Goal: Task Accomplishment & Management: Complete application form

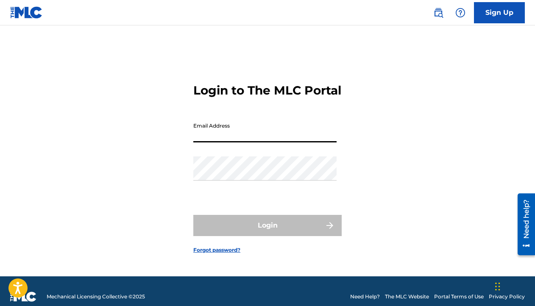
click at [211, 138] on input "Email Address" at bounding box center [264, 130] width 143 height 24
type input "[EMAIL_ADDRESS][DOMAIN_NAME]"
click at [237, 142] on input "[EMAIL_ADDRESS][DOMAIN_NAME]" at bounding box center [264, 130] width 143 height 24
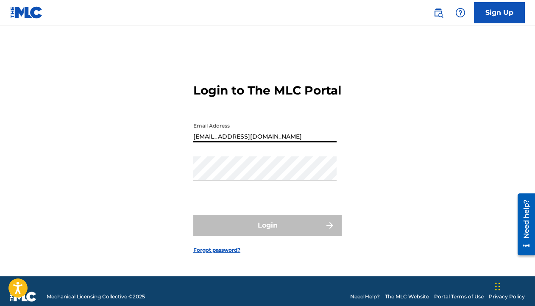
click at [237, 142] on input "[EMAIL_ADDRESS][DOMAIN_NAME]" at bounding box center [264, 130] width 143 height 24
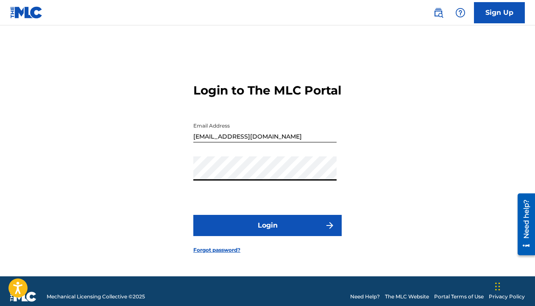
click at [193, 215] on button "Login" at bounding box center [267, 225] width 148 height 21
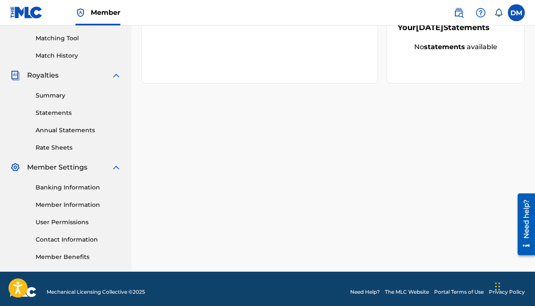
scroll to position [219, 0]
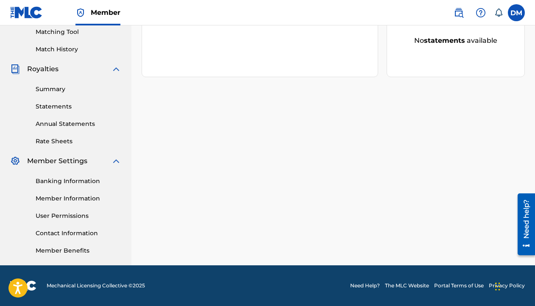
click at [79, 180] on link "Banking Information" at bounding box center [79, 181] width 86 height 9
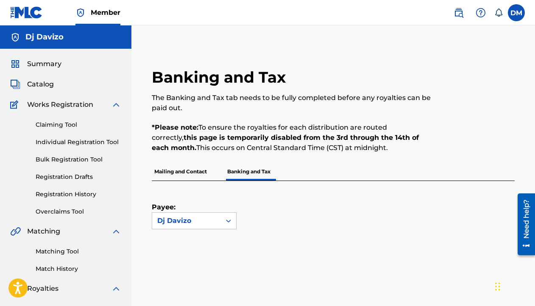
click at [260, 172] on p "Banking and Tax" at bounding box center [248, 172] width 48 height 18
click at [214, 218] on div "Dj Davizo" at bounding box center [186, 221] width 58 height 10
click at [315, 255] on div "Payee: Use Up and Down to choose options, press Enter to select the currently f…" at bounding box center [333, 263] width 363 height 164
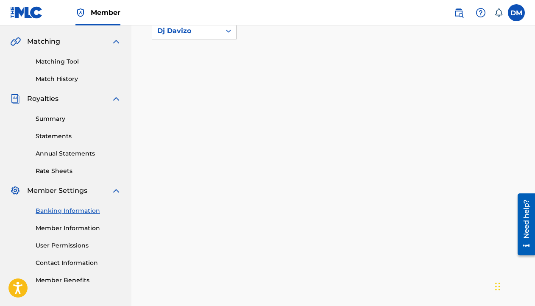
scroll to position [190, 0]
click at [55, 224] on link "Member Information" at bounding box center [79, 227] width 86 height 9
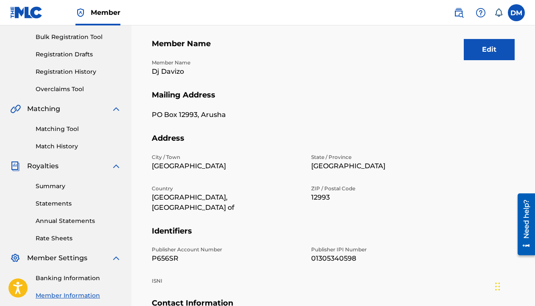
scroll to position [207, 0]
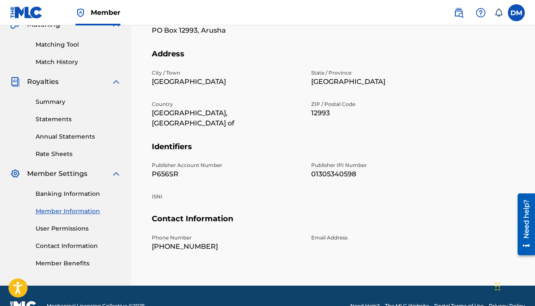
click at [70, 233] on div "Banking Information Member Information User Permissions Contact Information Mem…" at bounding box center [65, 223] width 111 height 89
click at [72, 230] on link "User Permissions" at bounding box center [79, 228] width 86 height 9
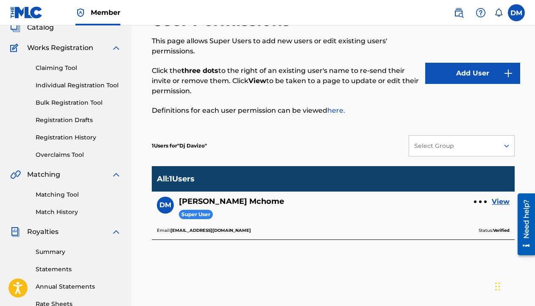
scroll to position [59, 0]
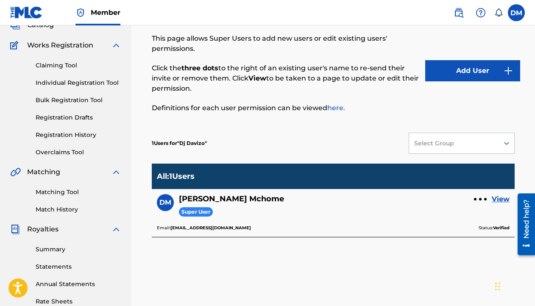
click at [504, 201] on link "View" at bounding box center [500, 199] width 18 height 10
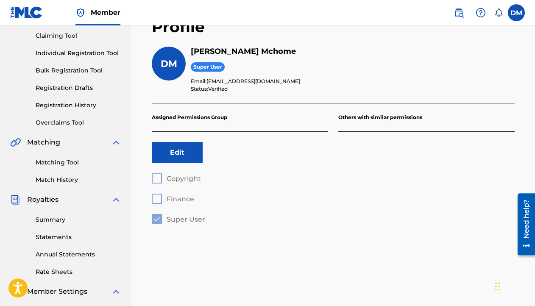
scroll to position [219, 0]
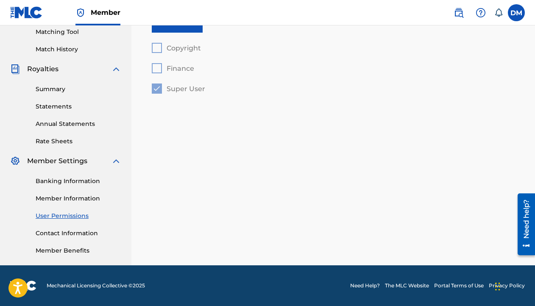
click at [64, 229] on link "Contact Information" at bounding box center [79, 233] width 86 height 9
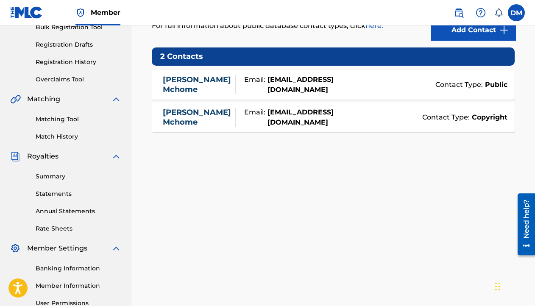
scroll to position [144, 0]
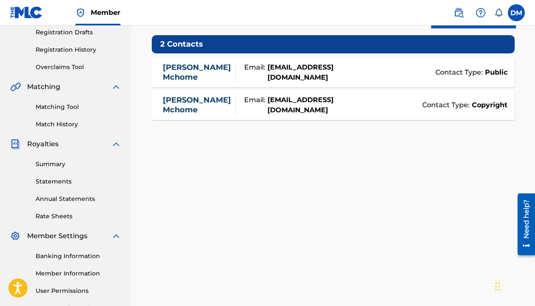
click at [57, 165] on link "Summary" at bounding box center [79, 164] width 86 height 9
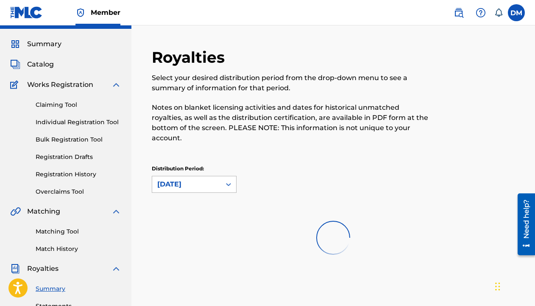
click at [199, 193] on div "August 2025" at bounding box center [194, 184] width 85 height 17
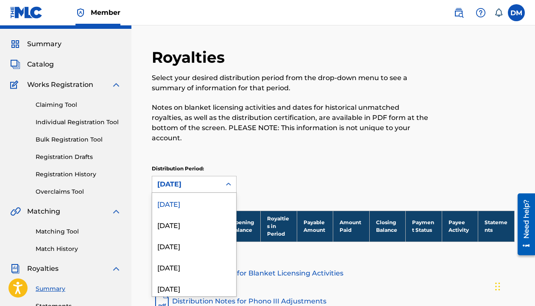
scroll to position [24, 0]
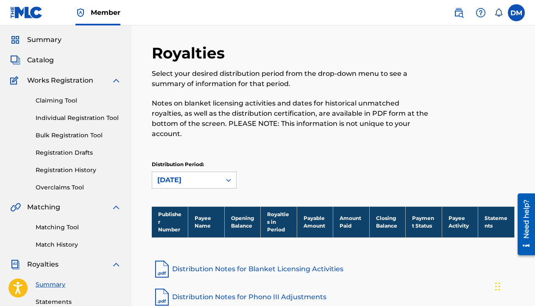
click at [266, 144] on div "Royalties Select your desired distribution period from the drop-down menu to se…" at bounding box center [333, 120] width 363 height 152
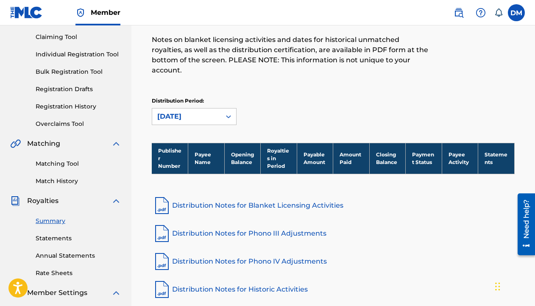
scroll to position [0, 0]
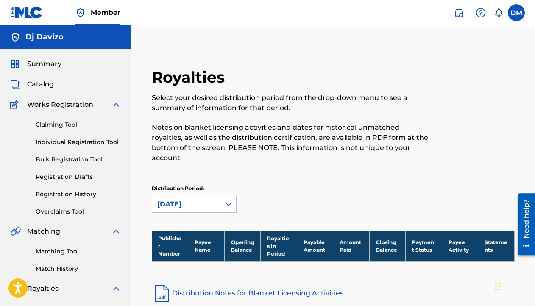
click at [43, 86] on span "Catalog" at bounding box center [40, 84] width 27 height 10
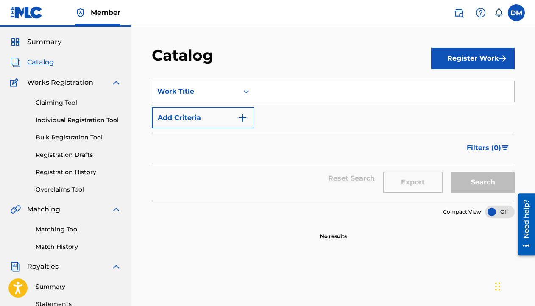
scroll to position [17, 0]
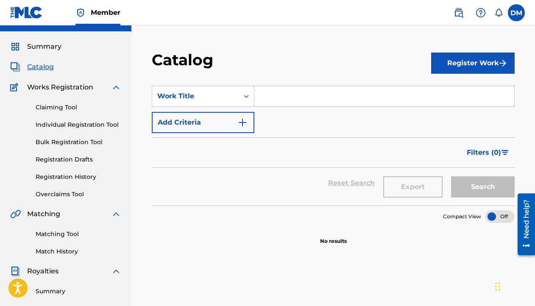
click at [289, 104] on input "Search Form" at bounding box center [384, 96] width 260 height 20
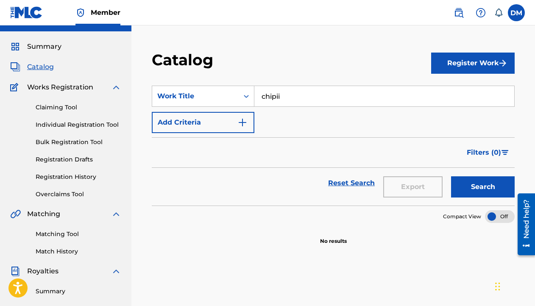
type input "chipii"
click at [451, 176] on button "Search" at bounding box center [483, 186] width 64 height 21
click at [66, 106] on link "Claiming Tool" at bounding box center [79, 107] width 86 height 9
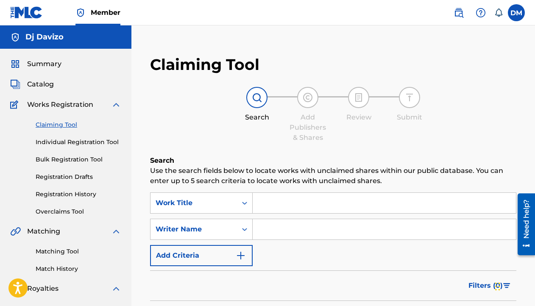
click at [291, 205] on input "Search Form" at bounding box center [383, 203] width 263 height 20
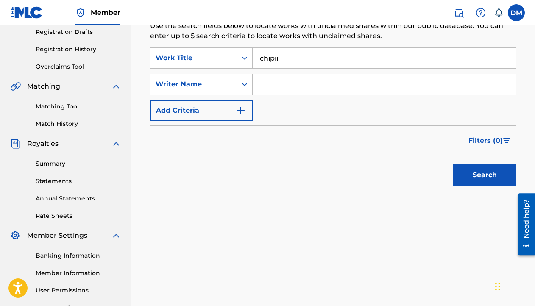
scroll to position [189, 0]
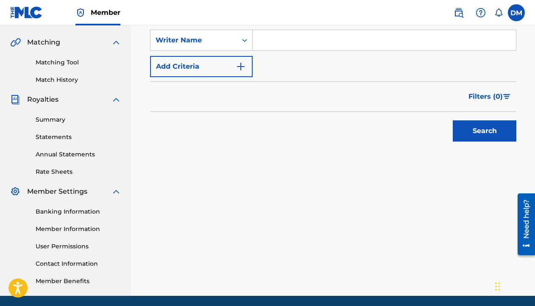
type input "chipii"
click at [469, 139] on button "Search" at bounding box center [484, 130] width 64 height 21
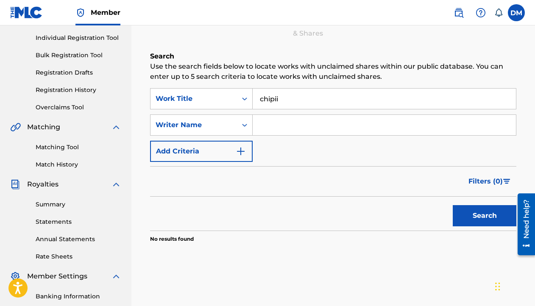
scroll to position [105, 0]
click at [284, 119] on input "Search Form" at bounding box center [383, 124] width 263 height 20
click at [475, 209] on button "Search" at bounding box center [484, 215] width 64 height 21
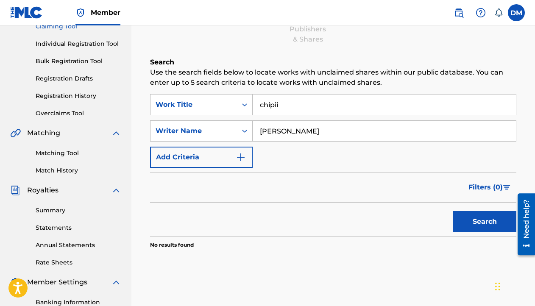
click at [284, 129] on input "david mchome" at bounding box center [383, 131] width 263 height 20
type input "david"
click at [271, 128] on input "david" at bounding box center [383, 131] width 263 height 20
click at [271, 129] on input "david" at bounding box center [383, 131] width 263 height 20
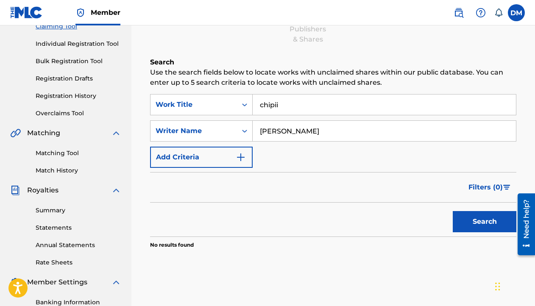
click at [271, 129] on input "david" at bounding box center [383, 131] width 263 height 20
click at [195, 132] on div "Writer Name" at bounding box center [193, 131] width 76 height 10
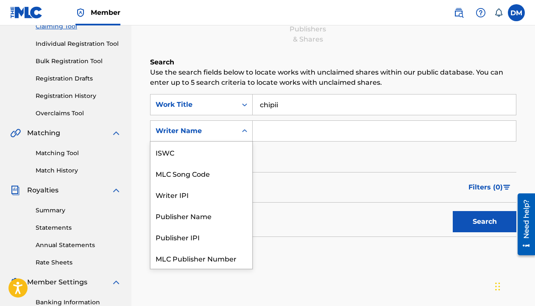
scroll to position [21, 0]
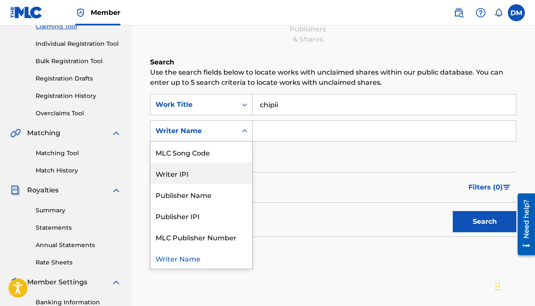
click at [191, 171] on div "Writer IPI" at bounding box center [201, 173] width 102 height 21
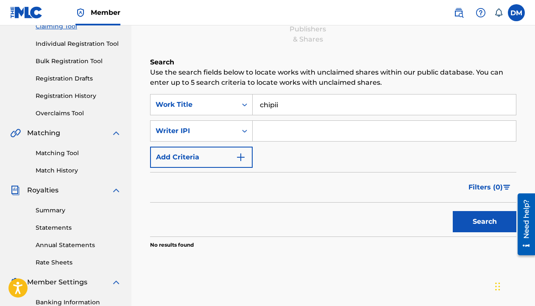
click at [276, 135] on input "Search Form" at bounding box center [383, 131] width 263 height 20
click at [193, 130] on div "Writer IPI" at bounding box center [193, 131] width 76 height 10
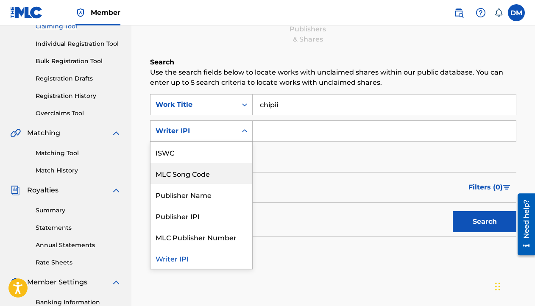
click at [297, 141] on input "Search Form" at bounding box center [383, 131] width 263 height 20
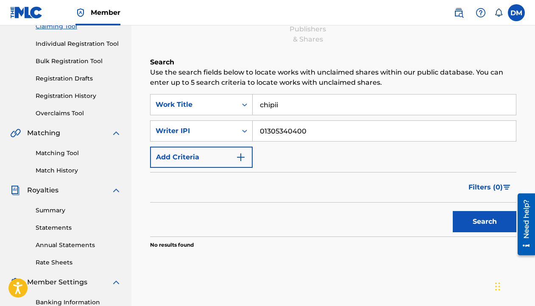
type input "01305340400"
click at [452, 211] on button "Search" at bounding box center [484, 221] width 64 height 21
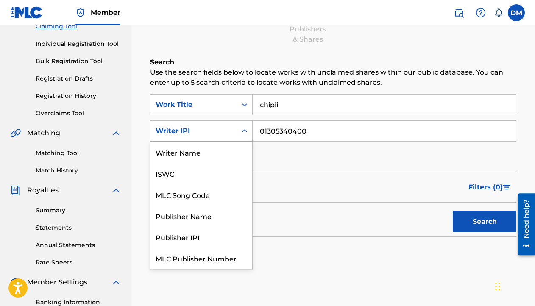
click at [239, 131] on div "Search Form" at bounding box center [244, 130] width 15 height 15
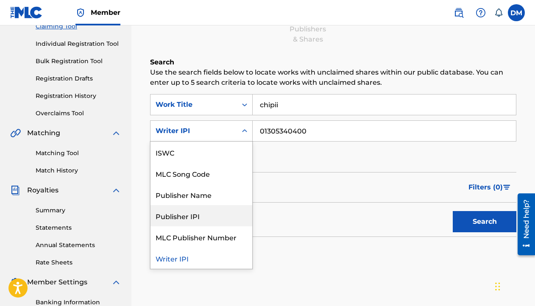
click at [196, 218] on div "Publisher IPI" at bounding box center [201, 215] width 102 height 21
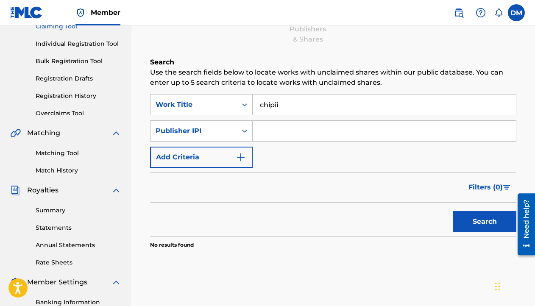
click at [261, 126] on input "Search Form" at bounding box center [383, 131] width 263 height 20
click at [211, 130] on div "Publisher IPI" at bounding box center [193, 131] width 76 height 10
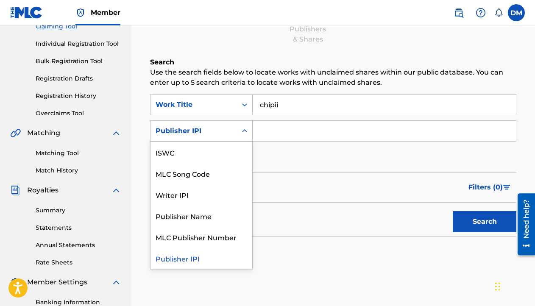
click at [271, 133] on input "Search Form" at bounding box center [383, 131] width 263 height 20
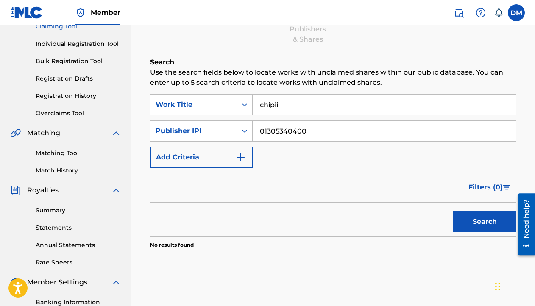
type input "01305340400"
click at [452, 211] on button "Search" at bounding box center [484, 221] width 64 height 21
click at [269, 105] on input "chipii" at bounding box center [383, 104] width 263 height 20
click at [452, 211] on button "Search" at bounding box center [484, 221] width 64 height 21
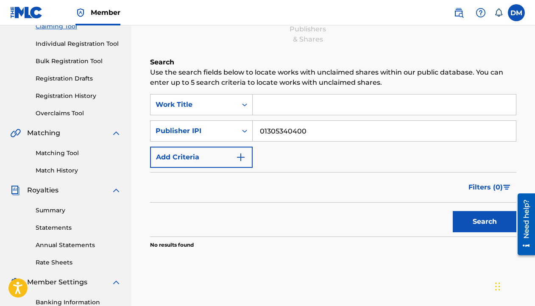
click at [481, 219] on button "Search" at bounding box center [484, 221] width 64 height 21
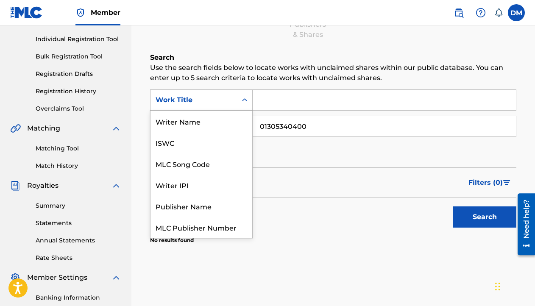
click at [230, 96] on div "Work Title" at bounding box center [193, 100] width 76 height 10
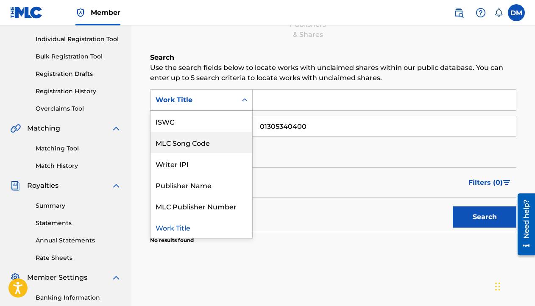
click at [284, 120] on input "01305340400" at bounding box center [383, 126] width 263 height 20
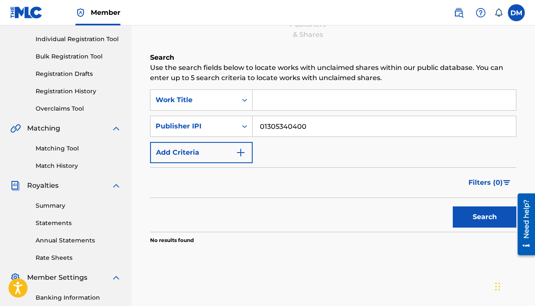
click at [284, 120] on input "01305340400" at bounding box center [383, 126] width 263 height 20
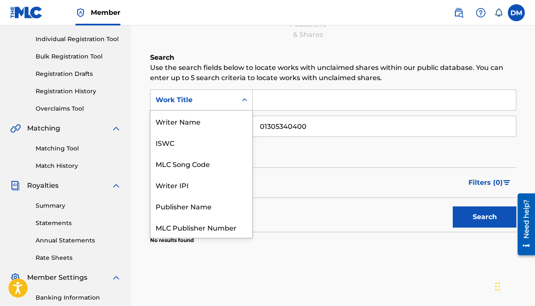
click at [214, 100] on div "Work Title" at bounding box center [193, 100] width 76 height 10
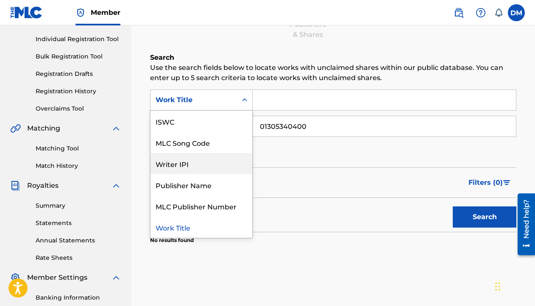
click at [197, 163] on div "Writer IPI" at bounding box center [201, 163] width 102 height 21
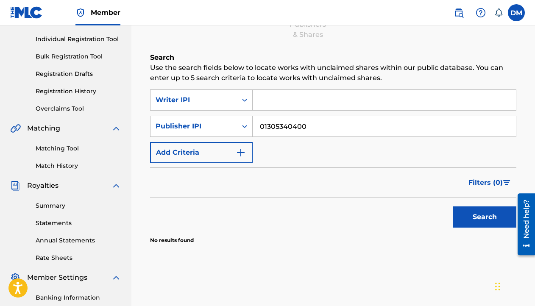
click at [268, 96] on input "Search Form" at bounding box center [383, 100] width 263 height 20
paste input "01305340400"
type input "01305340400"
click at [479, 219] on button "Search" at bounding box center [484, 216] width 64 height 21
click at [288, 122] on input "01305340400" at bounding box center [383, 126] width 263 height 20
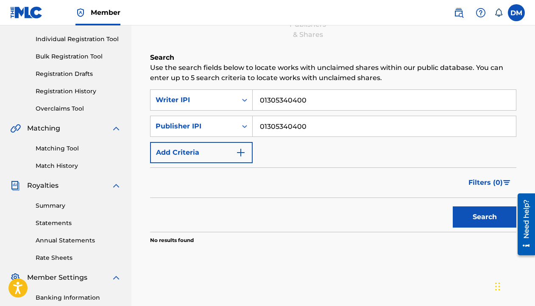
click at [288, 122] on input "01305340400" at bounding box center [383, 126] width 263 height 20
click at [494, 216] on button "Search" at bounding box center [484, 216] width 64 height 21
click at [74, 150] on link "Matching Tool" at bounding box center [79, 148] width 86 height 9
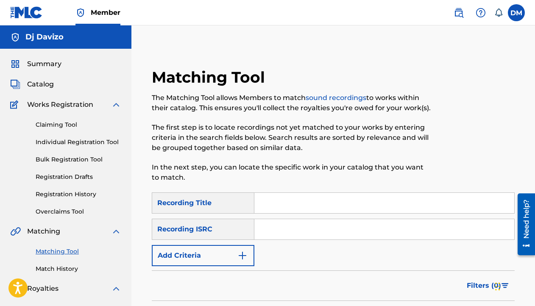
click at [277, 205] on input "Search Form" at bounding box center [384, 203] width 260 height 20
type input "chipii"
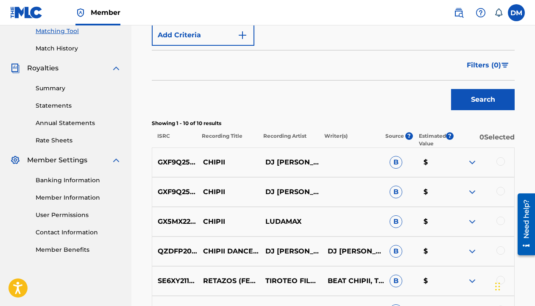
scroll to position [222, 0]
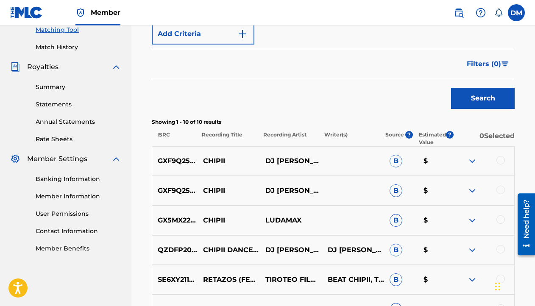
click at [497, 158] on div at bounding box center [500, 160] width 8 height 8
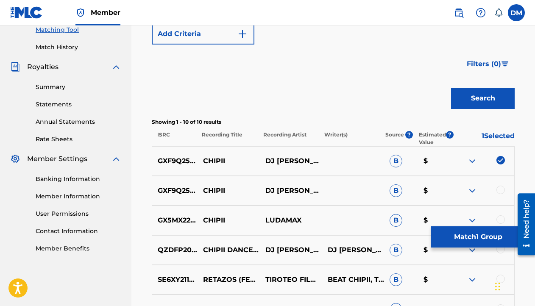
click at [498, 187] on div at bounding box center [500, 190] width 8 height 8
click at [501, 216] on div at bounding box center [500, 219] width 8 height 8
click at [469, 160] on img at bounding box center [472, 161] width 10 height 10
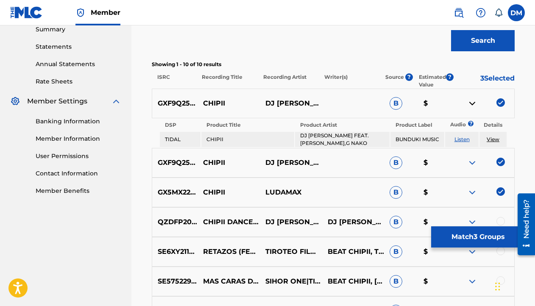
scroll to position [282, 0]
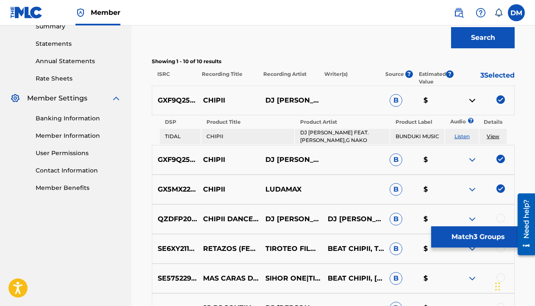
click at [471, 158] on img at bounding box center [472, 160] width 10 height 10
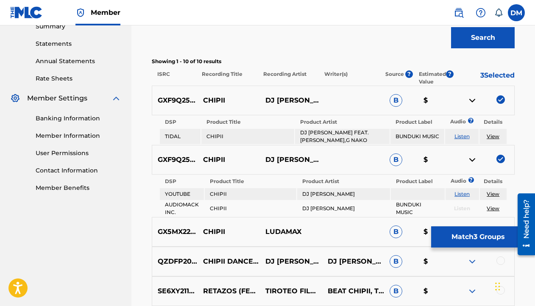
click at [471, 158] on img at bounding box center [472, 160] width 10 height 10
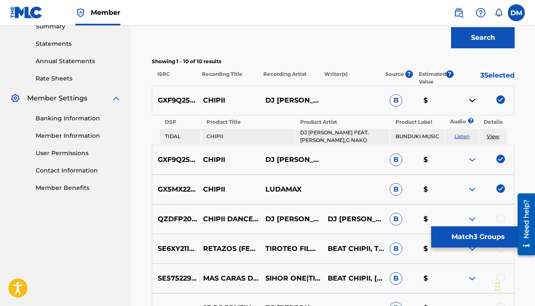
click at [492, 136] on link "View" at bounding box center [492, 136] width 13 height 6
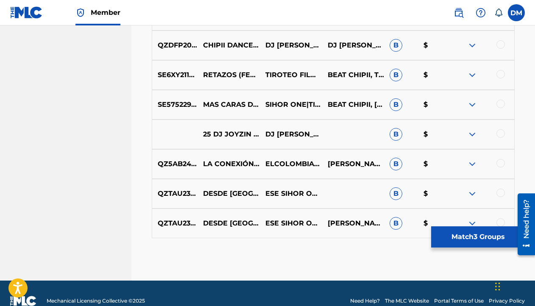
scroll to position [396, 0]
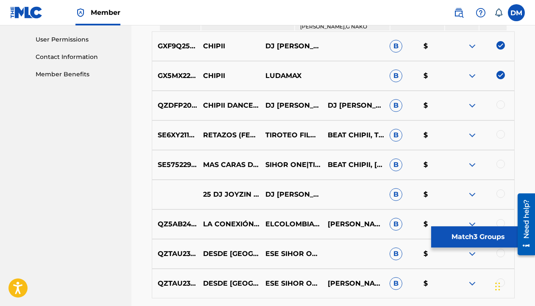
click at [488, 244] on button "Match 3 Groups" at bounding box center [478, 236] width 94 height 21
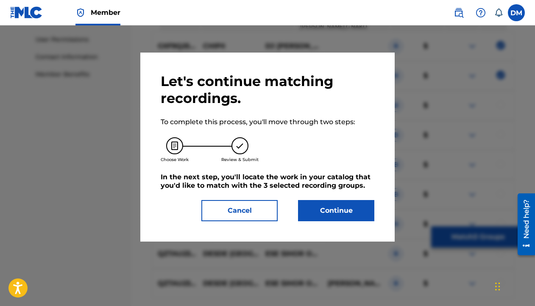
click at [343, 208] on button "Continue" at bounding box center [336, 210] width 76 height 21
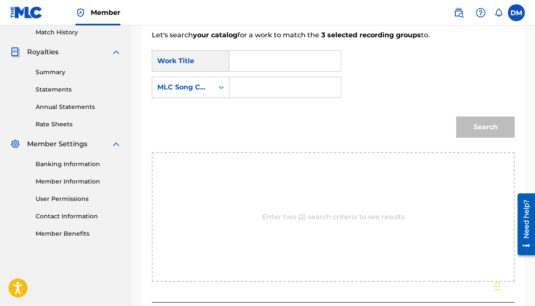
scroll to position [234, 0]
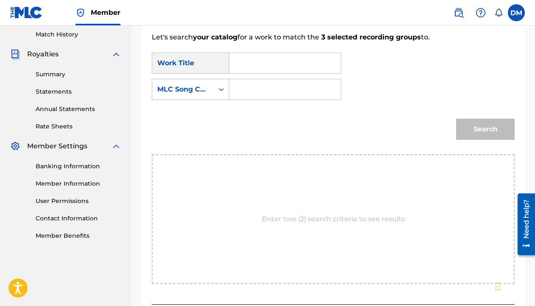
click at [259, 70] on input "Search Form" at bounding box center [284, 63] width 97 height 20
type input "CHIPII"
click at [397, 108] on form "SearchWithCriteriafdd4bee7-f5b0-4630-b3c4-a9e3e50efcb3 Work Title CHIPII Search…" at bounding box center [333, 98] width 363 height 112
click at [286, 88] on input "Search Form" at bounding box center [284, 89] width 97 height 20
type input "david mchome"
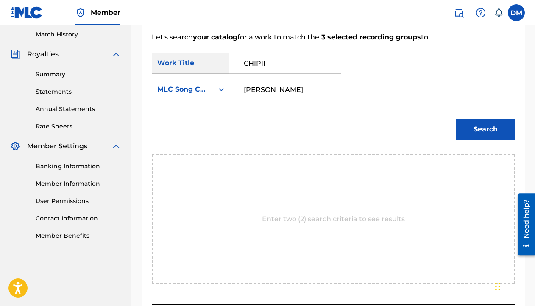
click at [460, 125] on button "Search" at bounding box center [485, 129] width 58 height 21
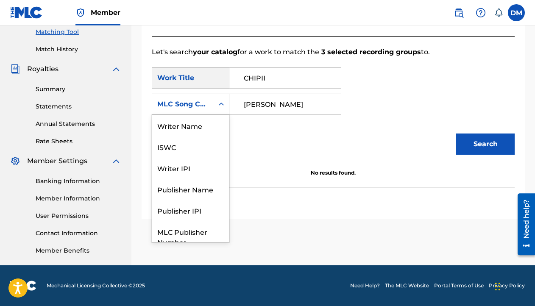
click at [216, 104] on div "Search Form" at bounding box center [220, 104] width 15 height 15
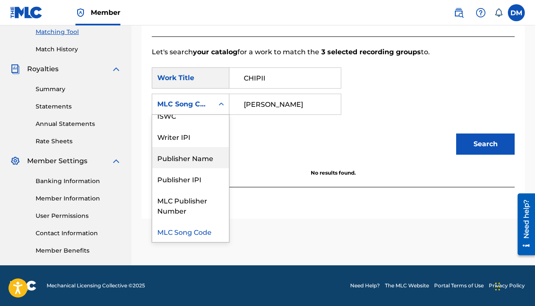
click at [205, 155] on div "Publisher Name" at bounding box center [190, 157] width 77 height 21
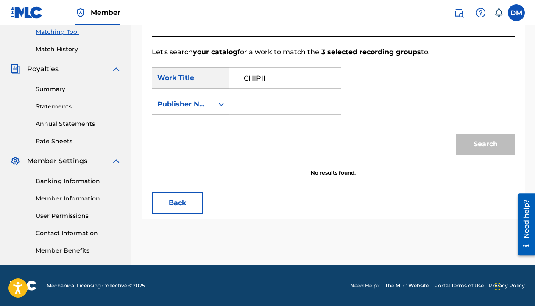
click at [283, 105] on input "Search Form" at bounding box center [284, 104] width 97 height 20
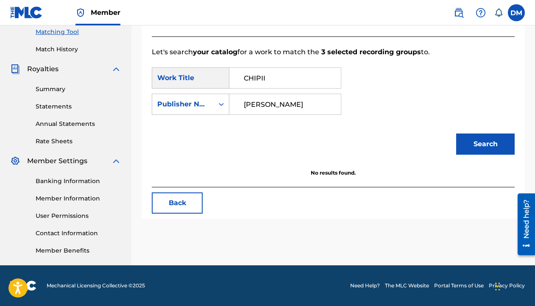
click at [466, 147] on button "Search" at bounding box center [485, 143] width 58 height 21
click at [264, 104] on input "david mchome" at bounding box center [284, 104] width 97 height 20
type input "david WILLIAMS mchome"
click at [477, 143] on button "Search" at bounding box center [485, 143] width 58 height 21
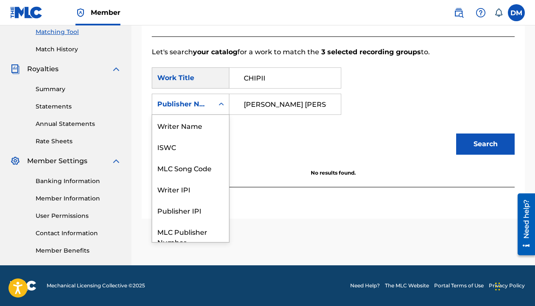
click at [225, 99] on div "Search Form" at bounding box center [220, 104] width 15 height 15
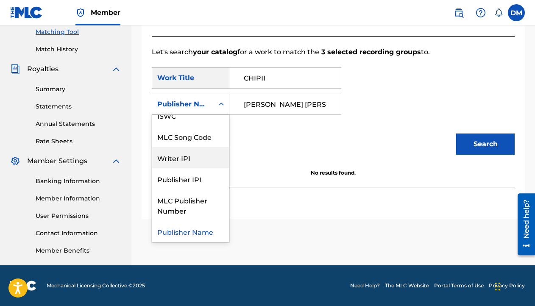
click at [212, 157] on div "Writer IPI" at bounding box center [190, 157] width 77 height 21
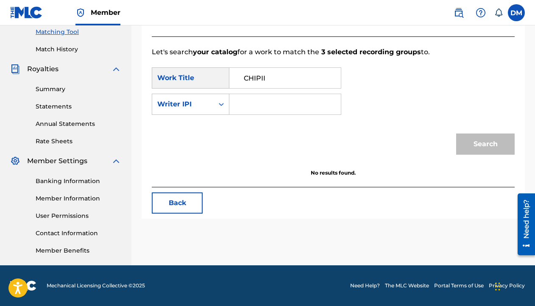
click at [266, 106] on input "Search Form" at bounding box center [284, 104] width 97 height 20
paste input "01305340400"
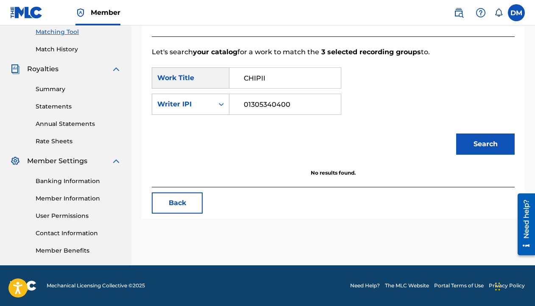
click at [500, 151] on button "Search" at bounding box center [485, 143] width 58 height 21
click at [303, 105] on input "01305340400" at bounding box center [284, 104] width 97 height 20
type input "01305340598"
click at [456, 133] on button "Search" at bounding box center [485, 143] width 58 height 21
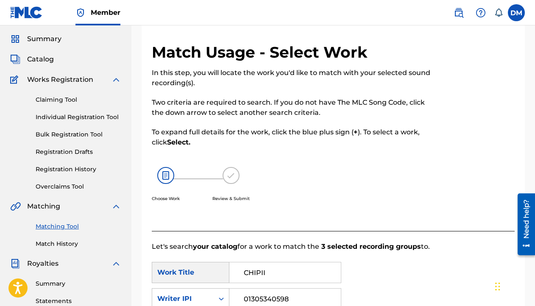
scroll to position [0, 0]
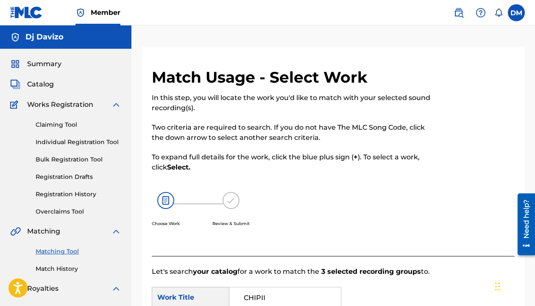
click at [64, 128] on link "Claiming Tool" at bounding box center [79, 124] width 86 height 9
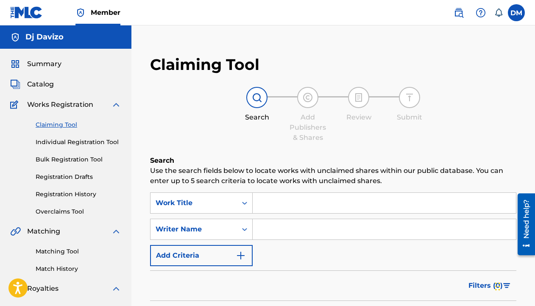
click at [75, 144] on link "Individual Registration Tool" at bounding box center [79, 142] width 86 height 9
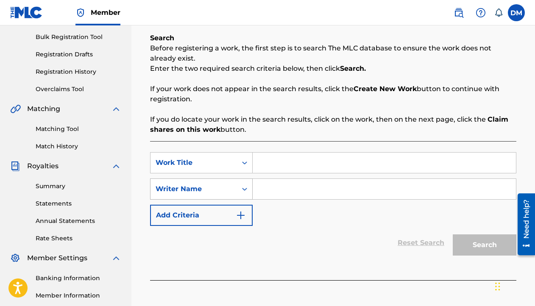
scroll to position [124, 0]
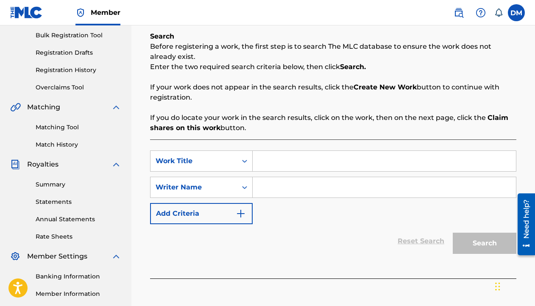
click at [262, 159] on input "Search Form" at bounding box center [383, 161] width 263 height 20
type input "CHIPII"
click at [288, 182] on input "Search Form" at bounding box center [383, 187] width 263 height 20
type input "david mchome"
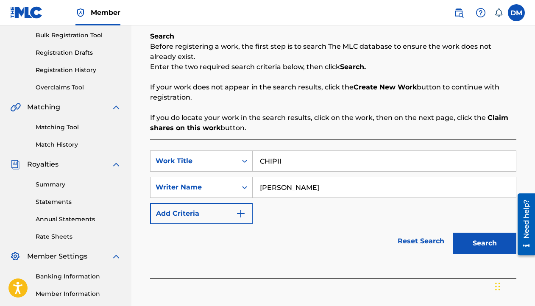
click at [477, 237] on button "Search" at bounding box center [484, 243] width 64 height 21
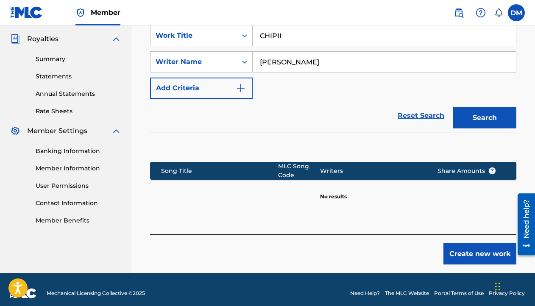
scroll to position [250, 0]
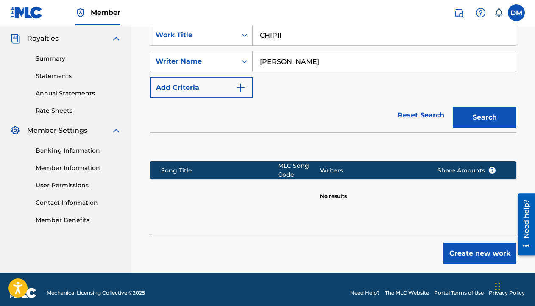
click at [221, 67] on div "Writer Name" at bounding box center [193, 61] width 86 height 16
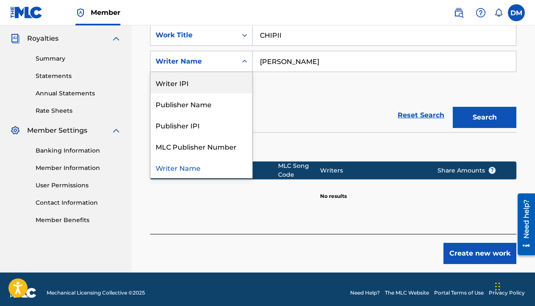
click at [216, 86] on div "Writer IPI" at bounding box center [201, 82] width 102 height 21
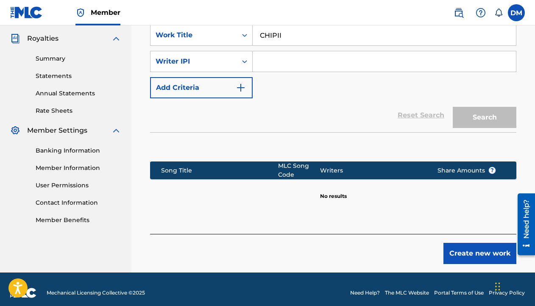
click at [274, 64] on input "Search Form" at bounding box center [383, 61] width 263 height 20
type input "david mchome"
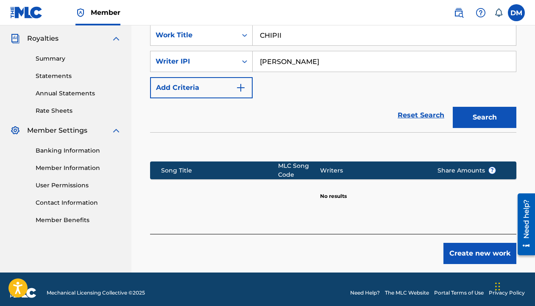
click at [475, 122] on button "Search" at bounding box center [484, 117] width 64 height 21
click at [302, 61] on input "david mchome" at bounding box center [383, 61] width 263 height 20
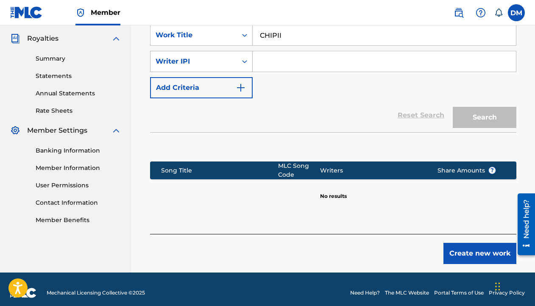
click at [232, 64] on div "Writer IPI" at bounding box center [193, 61] width 86 height 16
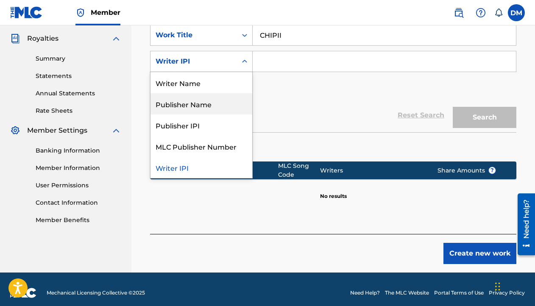
click at [211, 109] on div "Publisher Name" at bounding box center [201, 103] width 102 height 21
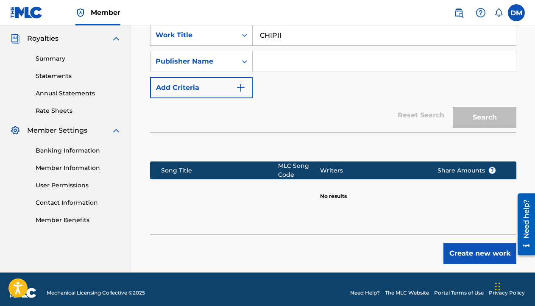
click at [272, 58] on input "Search Form" at bounding box center [383, 61] width 263 height 20
type input "david mchome"
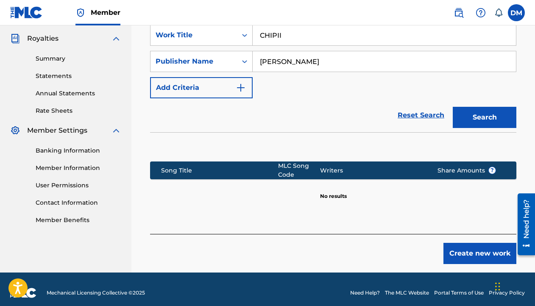
click at [480, 123] on button "Search" at bounding box center [484, 117] width 64 height 21
click at [478, 249] on button "Create new work" at bounding box center [479, 253] width 73 height 21
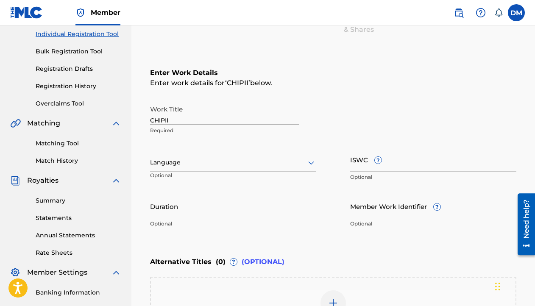
scroll to position [76, 0]
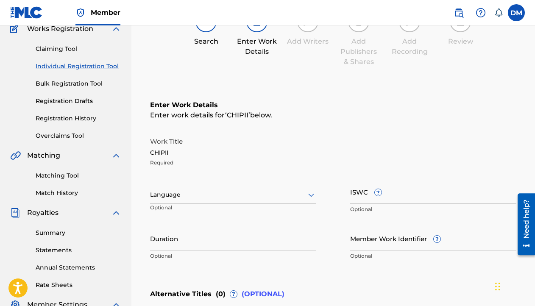
click at [163, 193] on div at bounding box center [233, 194] width 166 height 11
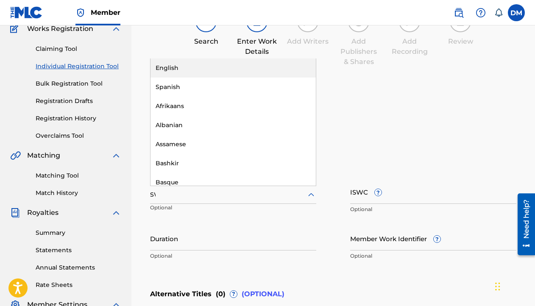
type input "SWA"
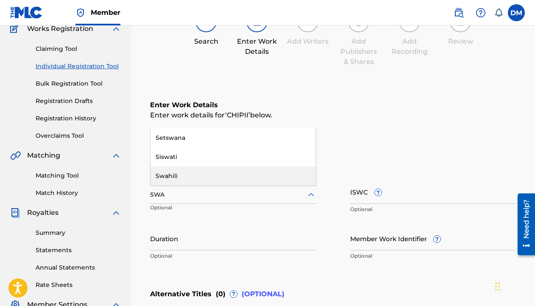
click at [179, 175] on div "Swahili" at bounding box center [232, 175] width 165 height 19
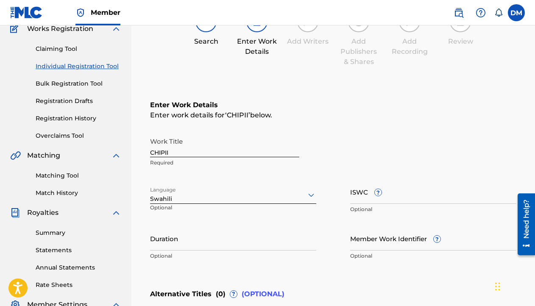
click at [365, 197] on input "ISWC ?" at bounding box center [433, 192] width 166 height 24
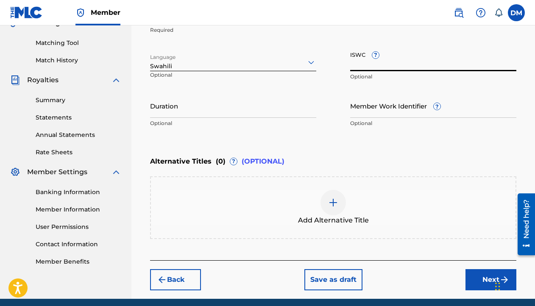
scroll to position [209, 0]
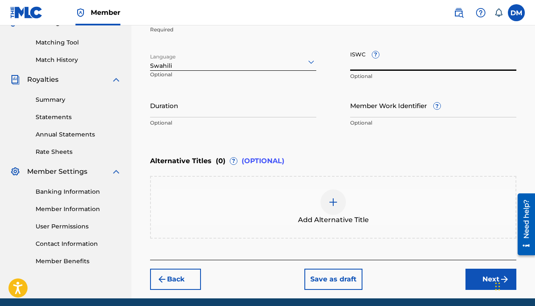
click at [194, 108] on input "Duration" at bounding box center [233, 105] width 166 height 24
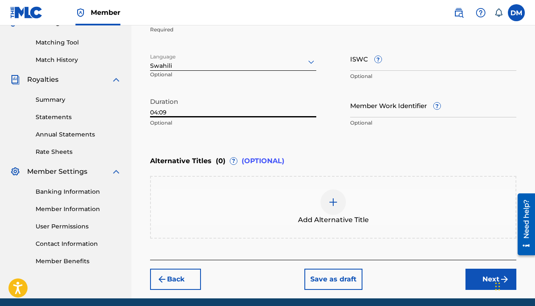
type input "04:09"
click at [368, 114] on input "Member Work Identifier ?" at bounding box center [433, 105] width 166 height 24
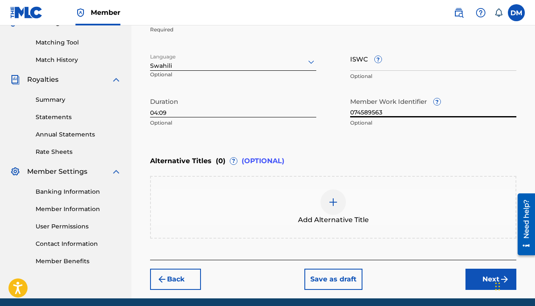
type input "074589563"
click at [370, 148] on div "Enter Work Details Enter work details for ‘ CHIPII ’ below. Work Title CHIPII R…" at bounding box center [333, 49] width 366 height 205
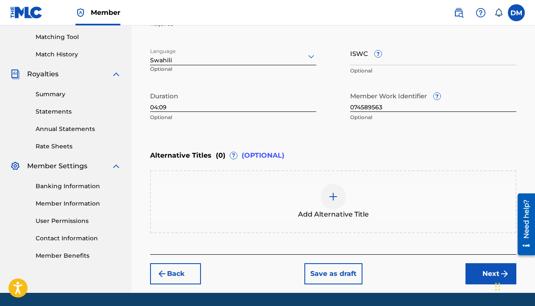
scroll to position [215, 0]
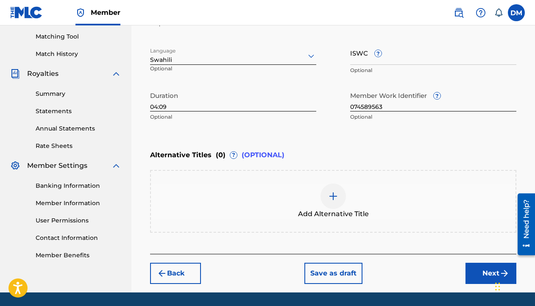
click at [360, 55] on input "ISWC ?" at bounding box center [433, 53] width 166 height 24
paste input "5063654076666"
type input "5063654076666"
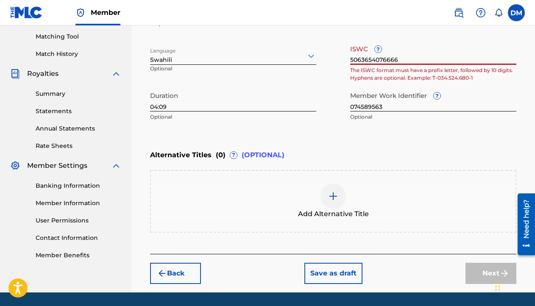
click at [359, 59] on input "5063654076666" at bounding box center [433, 53] width 166 height 24
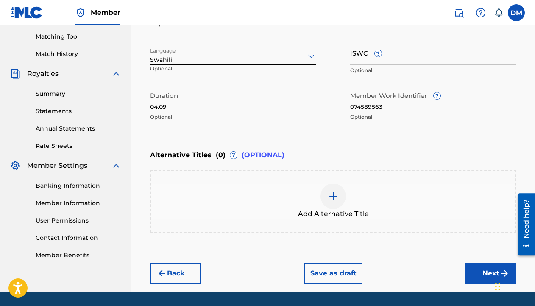
click at [331, 194] on img at bounding box center [333, 196] width 10 height 10
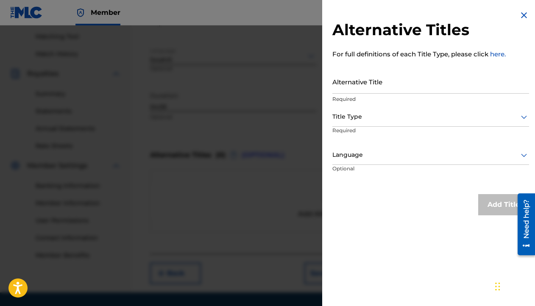
click at [359, 157] on div at bounding box center [430, 155] width 197 height 11
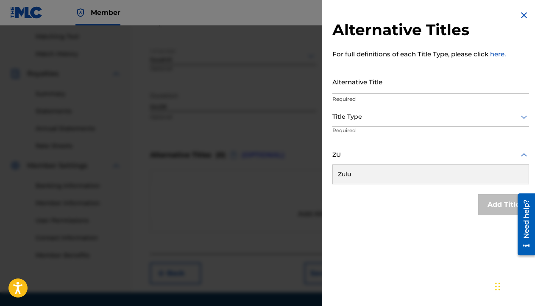
type input "ZUL"
click at [358, 167] on div "Zulu" at bounding box center [430, 174] width 196 height 19
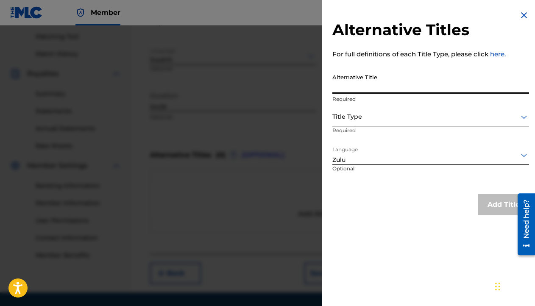
click at [362, 82] on input "Alternative Title" at bounding box center [430, 81] width 197 height 24
type input "CHIPII"
click at [354, 115] on div at bounding box center [430, 116] width 197 height 11
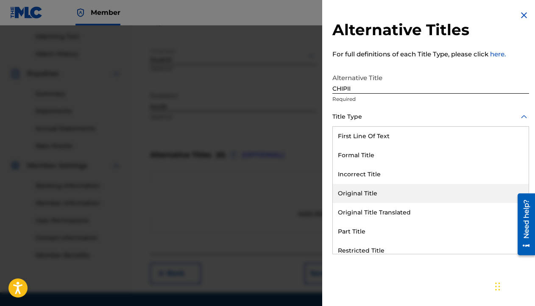
click at [383, 196] on div "Original Title" at bounding box center [430, 193] width 196 height 19
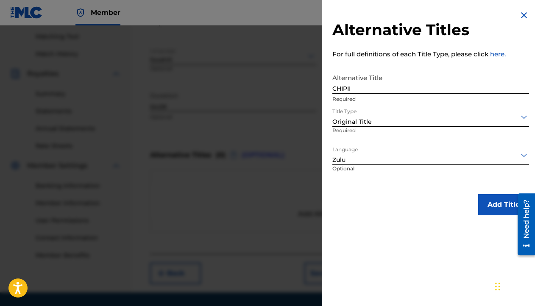
click at [492, 205] on button "Add Title" at bounding box center [503, 204] width 51 height 21
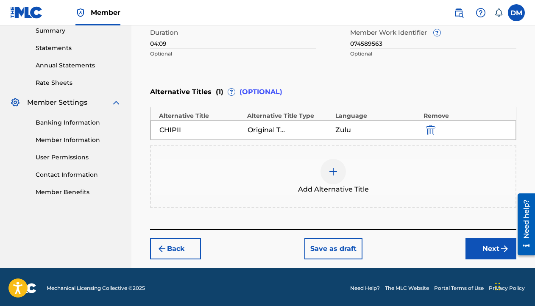
scroll to position [280, 0]
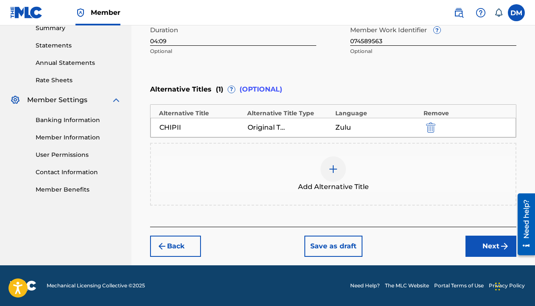
click at [475, 244] on button "Next" at bounding box center [490, 245] width 51 height 21
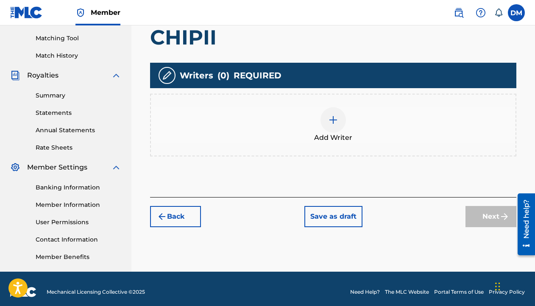
scroll to position [216, 0]
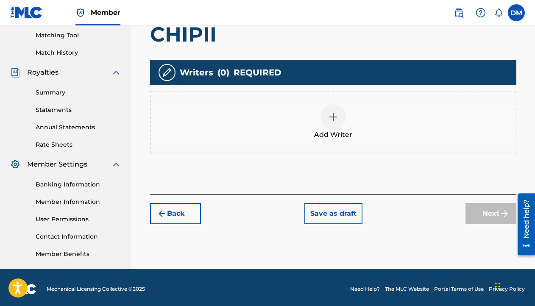
click at [335, 115] on img at bounding box center [333, 117] width 10 height 10
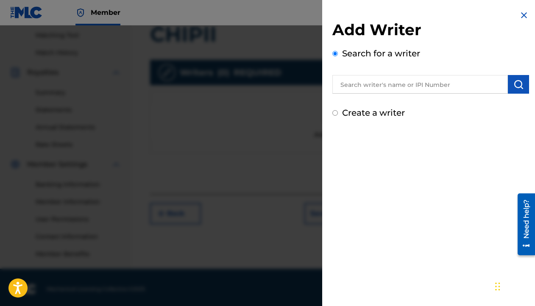
click at [388, 85] on input "text" at bounding box center [419, 84] width 175 height 19
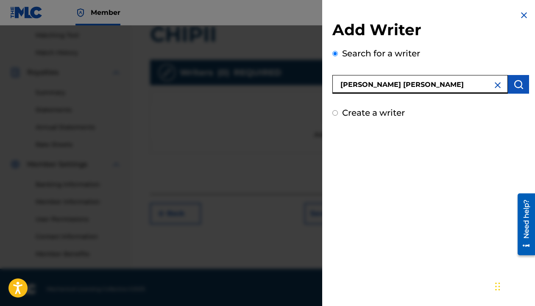
click at [516, 85] on img "submit" at bounding box center [518, 84] width 10 height 10
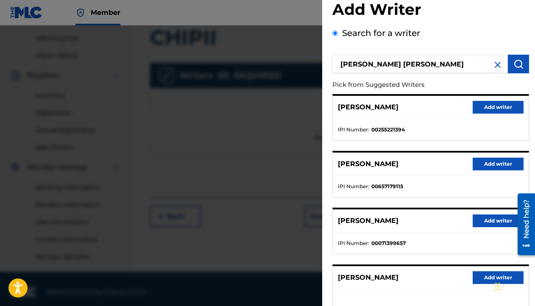
scroll to position [0, 0]
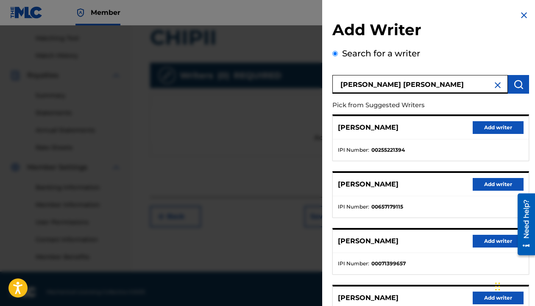
click at [381, 83] on input "David Williams Mchome" at bounding box center [419, 84] width 175 height 19
type input "David Mchome"
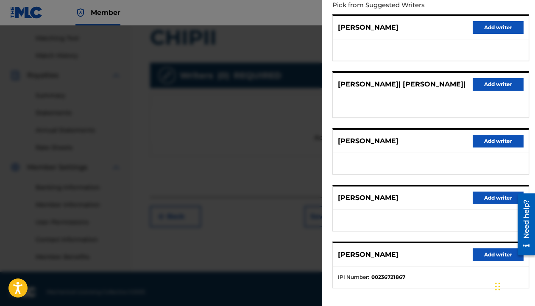
scroll to position [136, 0]
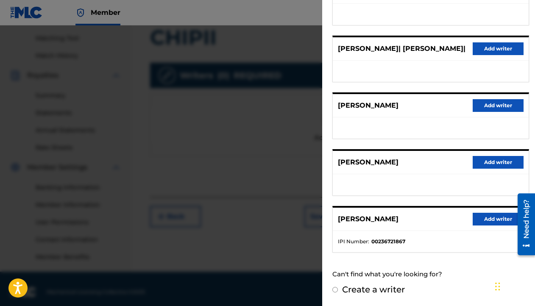
click at [493, 103] on button "Add writer" at bounding box center [497, 105] width 51 height 13
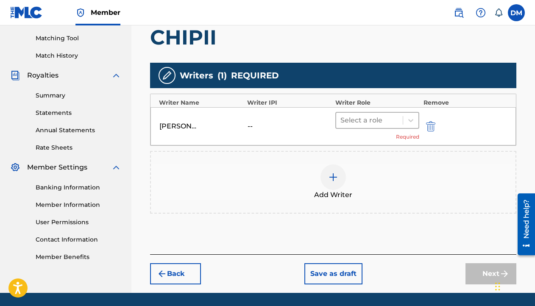
click at [370, 121] on div at bounding box center [369, 120] width 58 height 12
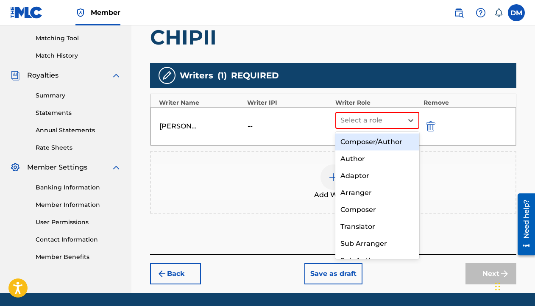
click at [365, 147] on div "Composer/Author" at bounding box center [377, 141] width 84 height 17
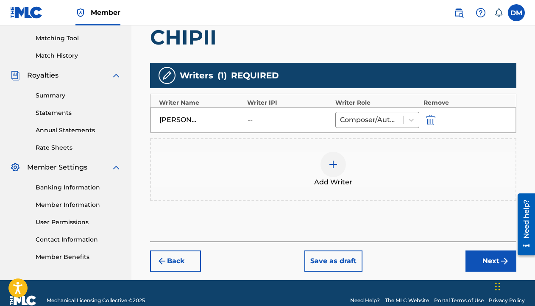
click at [337, 164] on img at bounding box center [333, 164] width 10 height 10
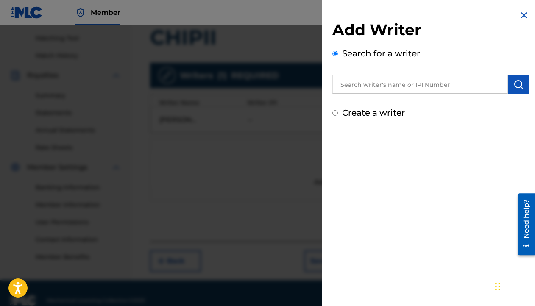
drag, startPoint x: 337, startPoint y: 164, endPoint x: 376, endPoint y: 113, distance: 64.0
click at [338, 160] on div "Add Writer Search for a writer Create a writer" at bounding box center [430, 153] width 217 height 306
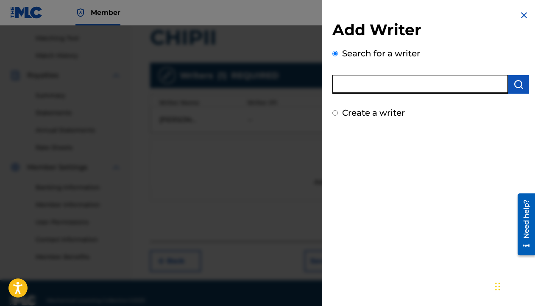
click at [391, 85] on input "text" at bounding box center [419, 84] width 175 height 19
type input "David Mchome"
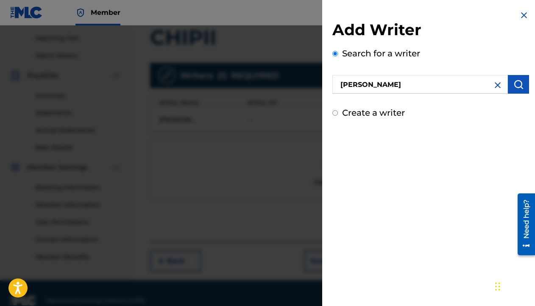
click at [513, 85] on img "submit" at bounding box center [518, 84] width 10 height 10
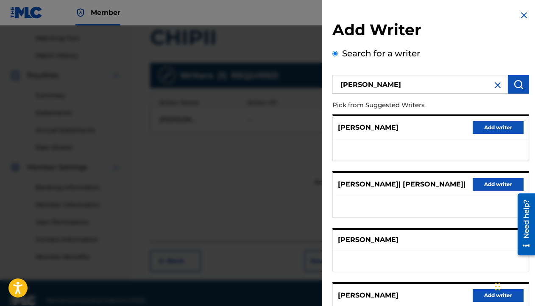
scroll to position [133, 0]
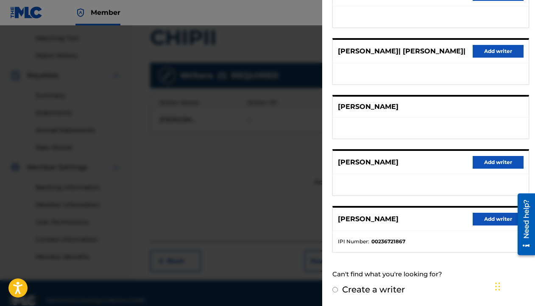
click at [378, 112] on div "DAVID MCHOME" at bounding box center [430, 107] width 196 height 21
click at [267, 149] on div at bounding box center [267, 178] width 535 height 306
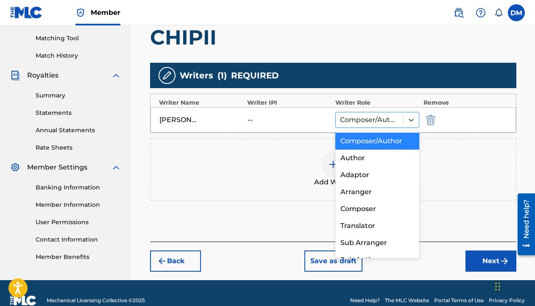
click at [362, 121] on div at bounding box center [369, 120] width 59 height 12
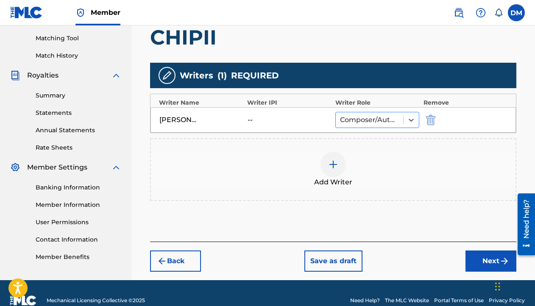
click at [362, 121] on div at bounding box center [369, 120] width 59 height 12
click at [335, 160] on img at bounding box center [333, 164] width 10 height 10
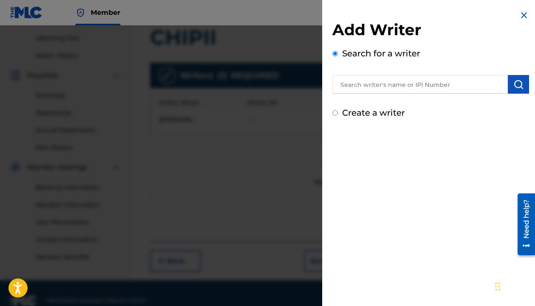
click at [366, 115] on label "Create a writer" at bounding box center [373, 113] width 63 height 10
radio input "true"
click at [338, 115] on input "Create a writer" at bounding box center [335, 113] width 6 height 6
radio input "false"
radio input "true"
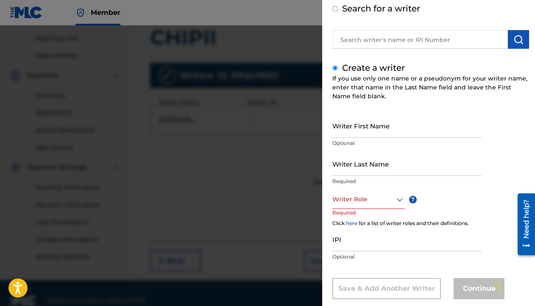
scroll to position [52, 0]
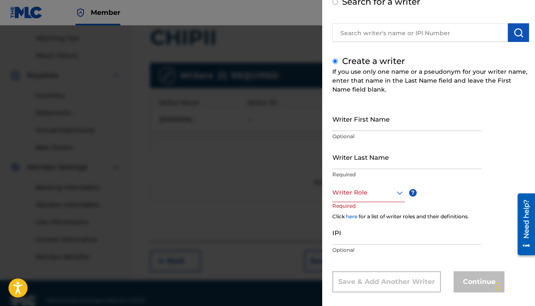
click at [386, 126] on input "Writer First Name" at bounding box center [406, 119] width 149 height 24
type input "DAVID"
click at [366, 161] on input "Writer Last Name" at bounding box center [406, 157] width 149 height 24
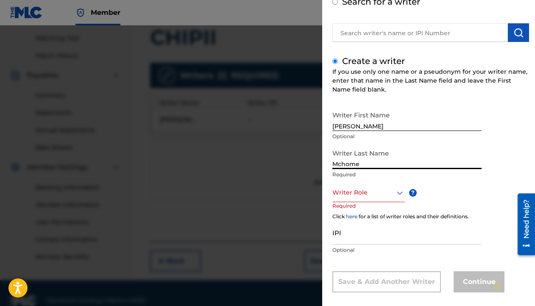
click at [360, 161] on input "Mchome" at bounding box center [406, 157] width 149 height 24
type input "MCHOME"
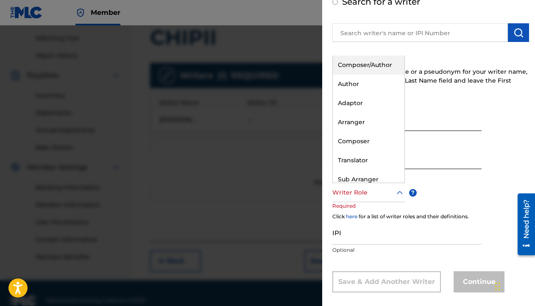
click at [347, 194] on div at bounding box center [368, 192] width 72 height 11
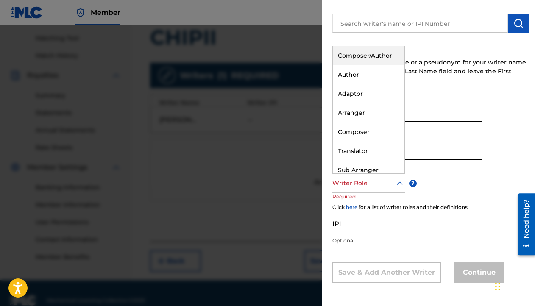
click at [363, 57] on div "Composer/Author" at bounding box center [368, 55] width 72 height 19
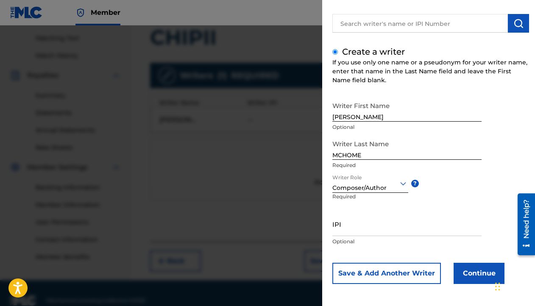
scroll to position [62, 0]
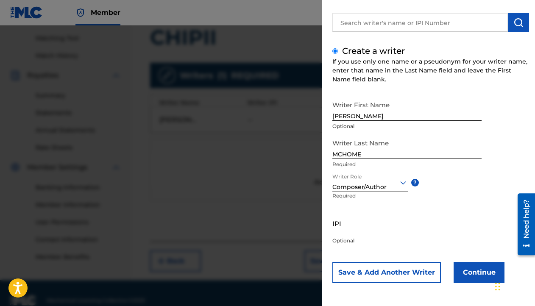
click at [356, 231] on input "IPI" at bounding box center [406, 223] width 149 height 24
type input "01305340400"
click at [474, 273] on button "Continue" at bounding box center [478, 272] width 51 height 21
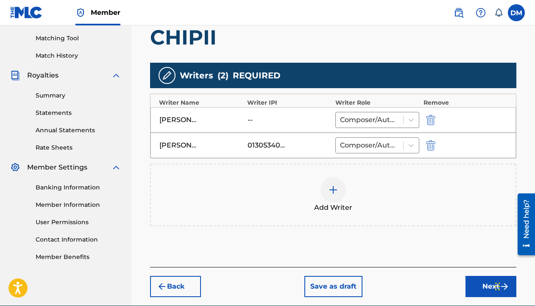
click at [427, 124] on img "submit" at bounding box center [430, 120] width 9 height 10
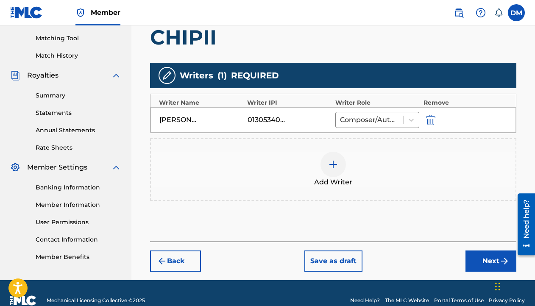
click at [489, 262] on button "Next" at bounding box center [490, 260] width 51 height 21
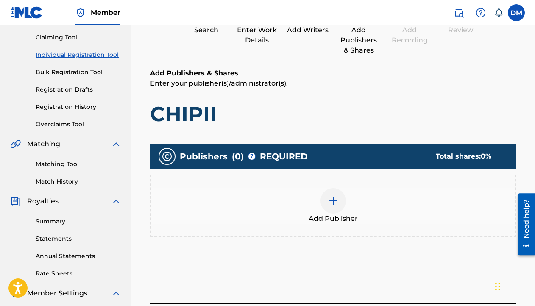
scroll to position [152, 0]
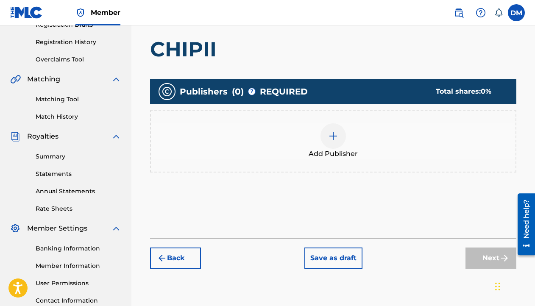
click at [332, 133] on img at bounding box center [333, 136] width 10 height 10
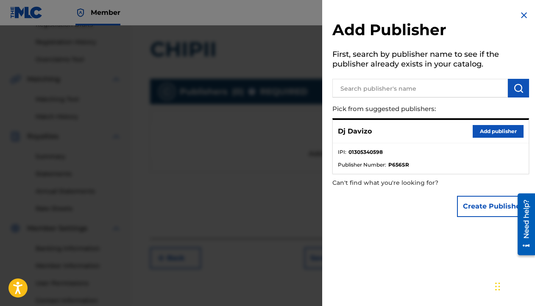
click at [488, 133] on button "Add publisher" at bounding box center [497, 131] width 51 height 13
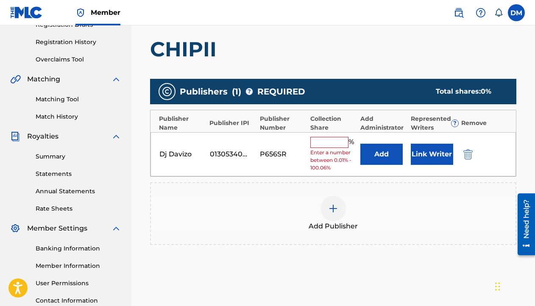
click at [332, 140] on input "text" at bounding box center [329, 142] width 38 height 11
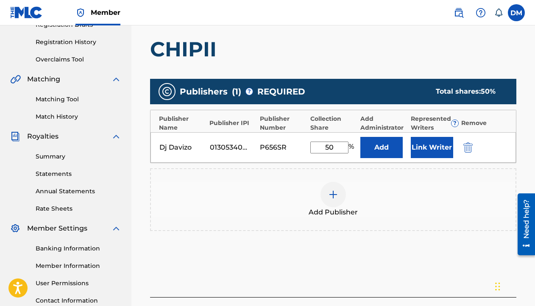
type input "50"
click at [383, 148] on button "Add" at bounding box center [381, 147] width 42 height 21
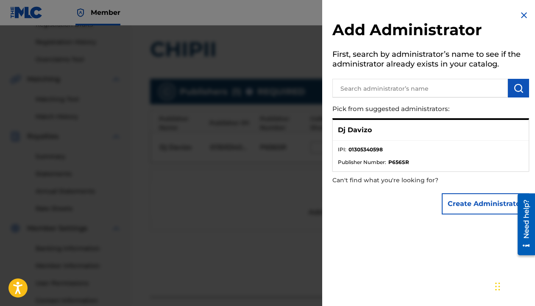
click at [520, 14] on img at bounding box center [523, 15] width 10 height 10
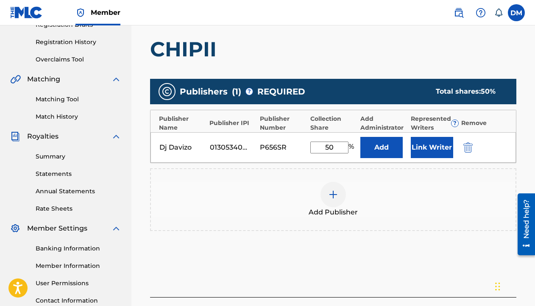
click at [430, 147] on button "Link Writer" at bounding box center [431, 147] width 42 height 21
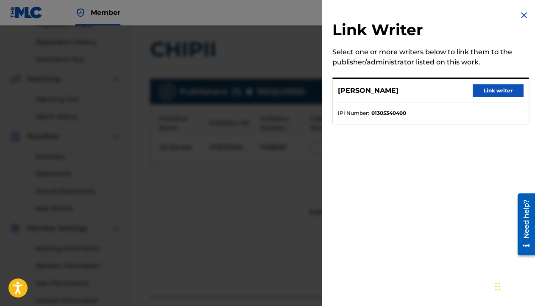
click at [492, 88] on button "Link writer" at bounding box center [497, 90] width 51 height 13
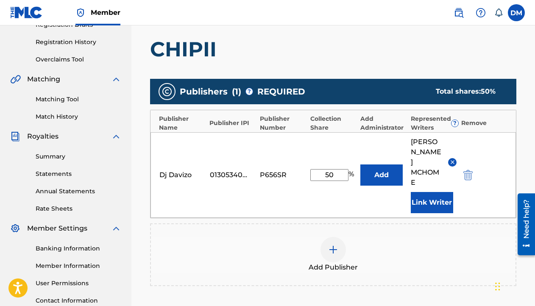
click at [429, 192] on button "Link Writer" at bounding box center [431, 202] width 42 height 21
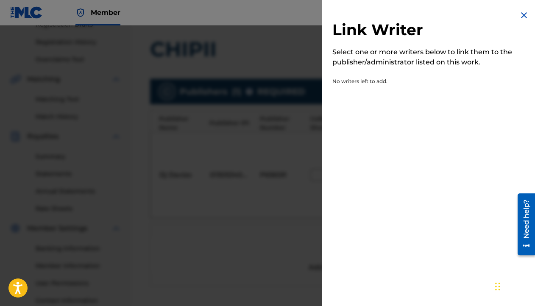
click at [519, 19] on img at bounding box center [523, 15] width 10 height 10
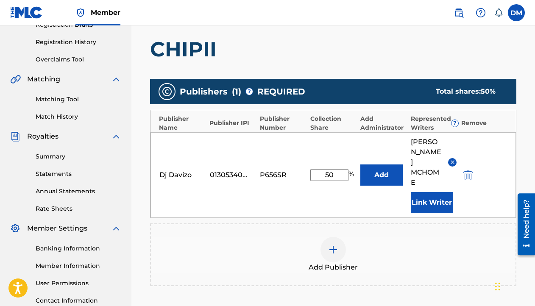
click at [387, 167] on button "Add" at bounding box center [381, 174] width 42 height 21
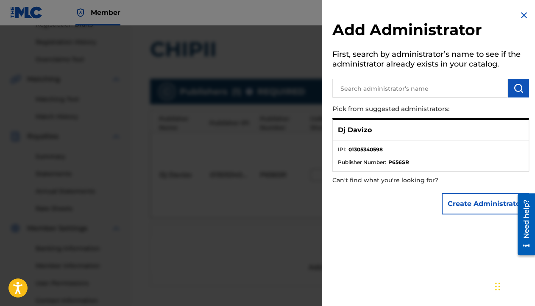
click at [399, 151] on li "IPI : 01305340598" at bounding box center [431, 152] width 186 height 13
click at [391, 168] on ul "IPI : 01305340598 Publisher Number : P656SR" at bounding box center [430, 156] width 196 height 30
click at [519, 11] on img at bounding box center [523, 15] width 10 height 10
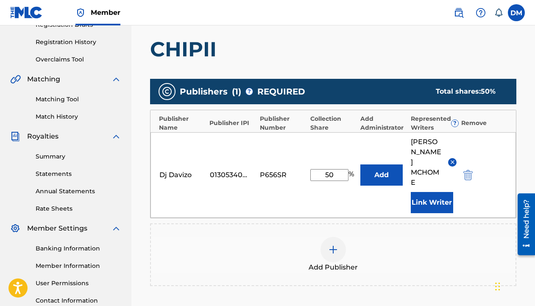
click at [467, 170] on img "submit" at bounding box center [467, 175] width 9 height 10
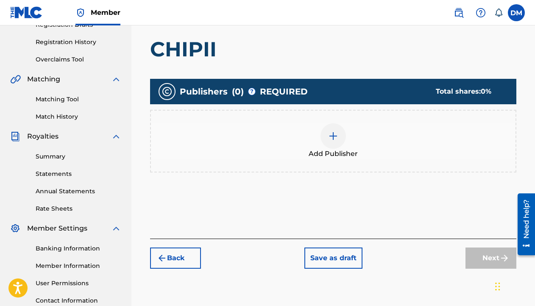
click at [333, 136] on img at bounding box center [333, 136] width 10 height 10
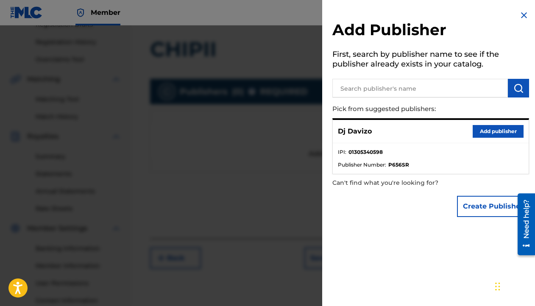
click at [493, 131] on button "Add publisher" at bounding box center [497, 131] width 51 height 13
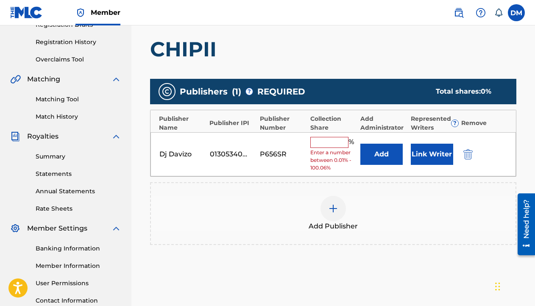
click at [428, 155] on button "Link Writer" at bounding box center [431, 154] width 42 height 21
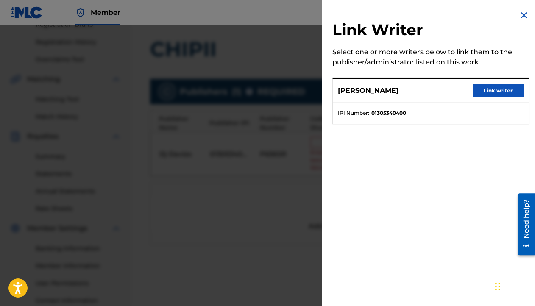
click at [488, 89] on button "Link writer" at bounding box center [497, 90] width 51 height 13
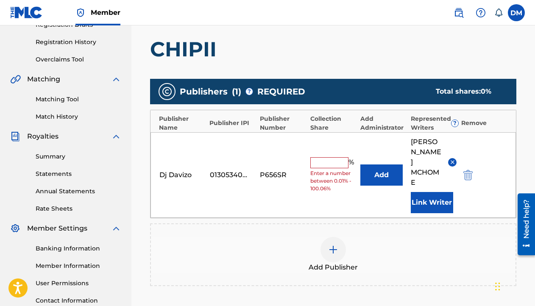
click at [337, 157] on input "text" at bounding box center [329, 162] width 38 height 11
type input "50"
click at [406, 223] on div "Add Publisher" at bounding box center [333, 254] width 366 height 63
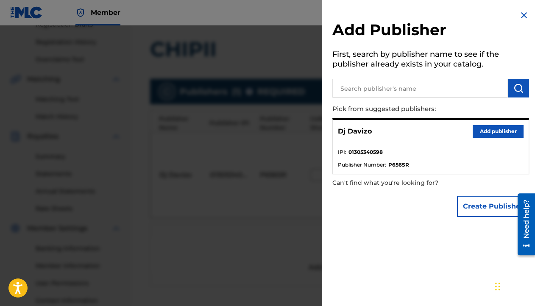
click at [498, 131] on button "Add publisher" at bounding box center [497, 131] width 51 height 13
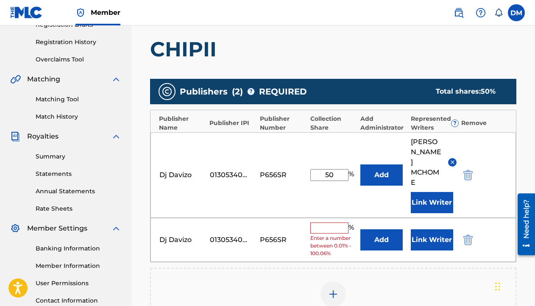
click at [469, 235] on img "submit" at bounding box center [467, 240] width 9 height 10
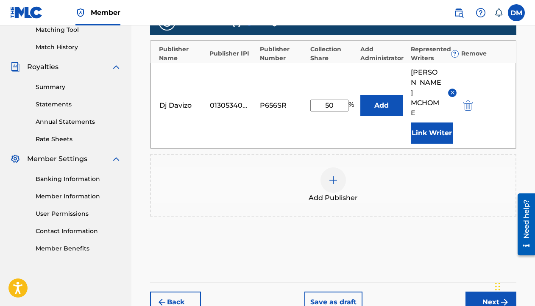
scroll to position [222, 0]
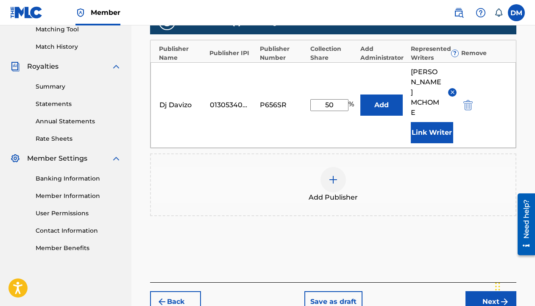
click at [483, 291] on button "Next" at bounding box center [490, 301] width 51 height 21
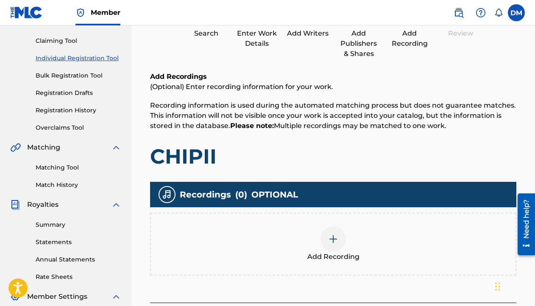
scroll to position [126, 0]
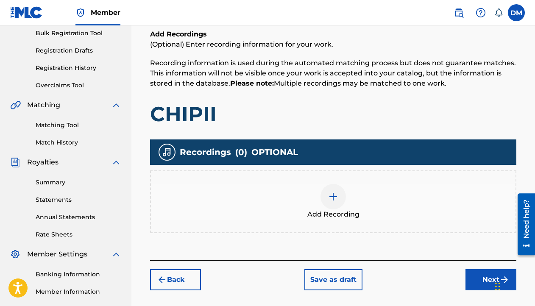
click at [334, 193] on img at bounding box center [333, 196] width 10 height 10
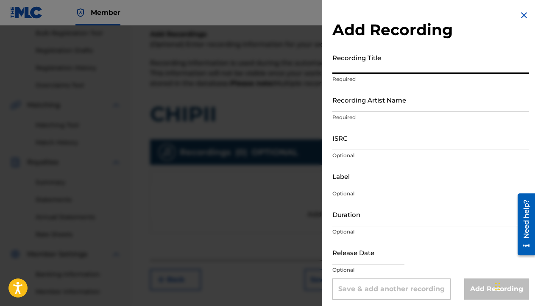
click at [356, 71] on input "Recording Title" at bounding box center [430, 62] width 197 height 24
type input "CHIPII"
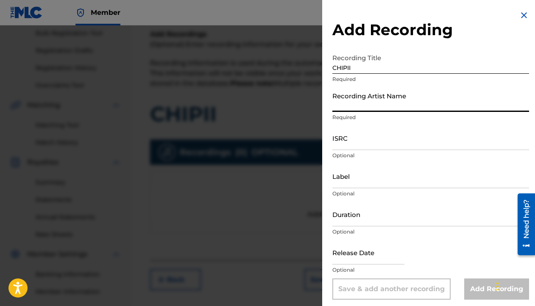
click at [349, 110] on input "Recording Artist Name" at bounding box center [430, 100] width 197 height 24
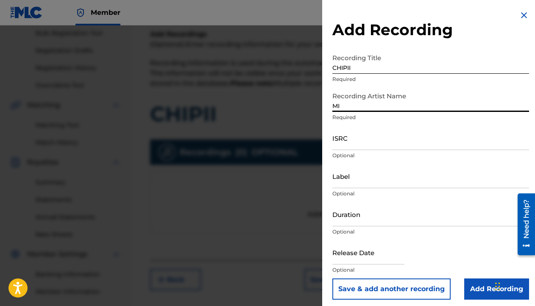
type input "M"
type input "Dj Davizo"
click at [360, 144] on input "ISRC" at bounding box center [430, 138] width 197 height 24
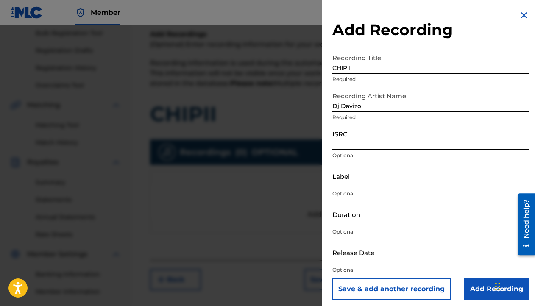
paste input "GXF9Q2539580"
type input "GXF9Q2539580"
click at [352, 180] on input "Label" at bounding box center [430, 176] width 197 height 24
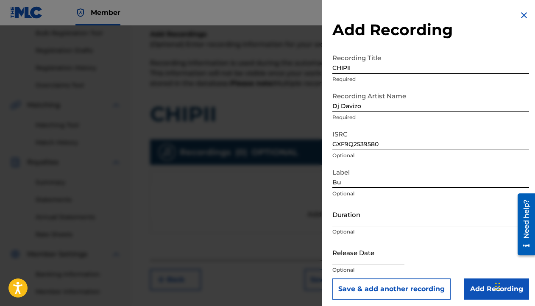
type input "B"
type input "N"
type input "BUNDUKI MUSIC"
click at [347, 222] on input "Duration" at bounding box center [430, 214] width 197 height 24
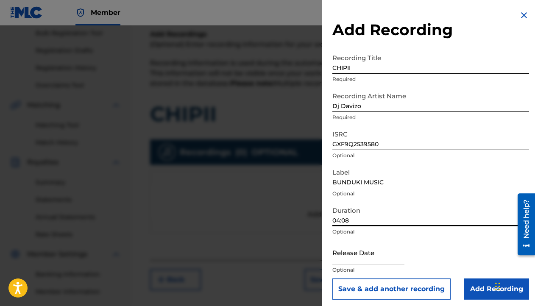
scroll to position [4, 0]
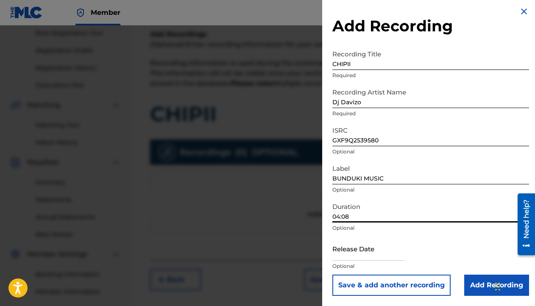
type input "04:08"
click at [371, 258] on input "text" at bounding box center [368, 248] width 72 height 24
select select "7"
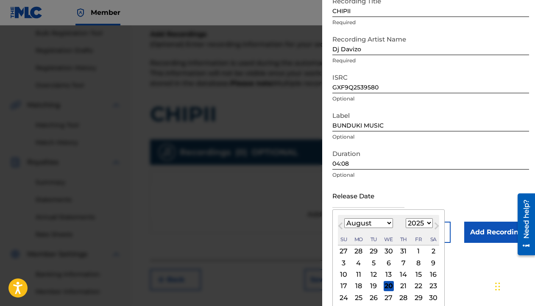
scroll to position [69, 0]
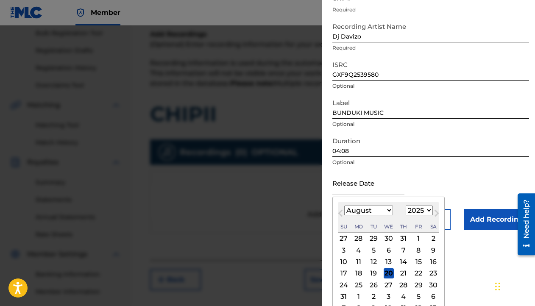
click at [414, 208] on select "1900 1901 1902 1903 1904 1905 1906 1907 1908 1909 1910 1911 1912 1913 1914 1915…" at bounding box center [418, 210] width 27 height 10
select select "2024"
click at [405, 205] on select "1900 1901 1902 1903 1904 1905 1906 1907 1908 1909 1910 1911 1912 1913 1914 1915…" at bounding box center [418, 210] width 27 height 10
click at [358, 210] on select "January February March April May June July August September October November De…" at bounding box center [368, 210] width 49 height 10
select select "11"
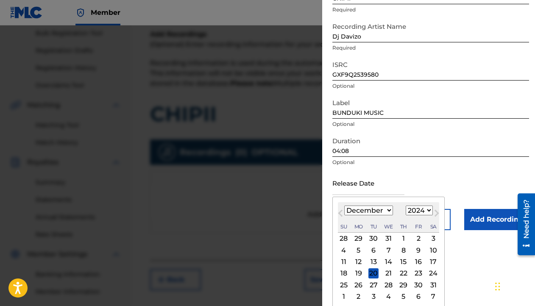
click at [344, 205] on select "January February March April May June July August September October November De…" at bounding box center [368, 210] width 49 height 10
click at [416, 271] on div "27" at bounding box center [418, 273] width 10 height 10
type input "December 27 2024"
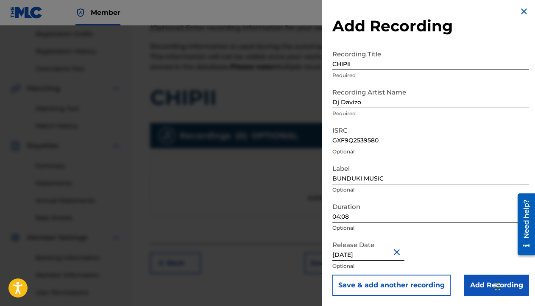
scroll to position [181, 0]
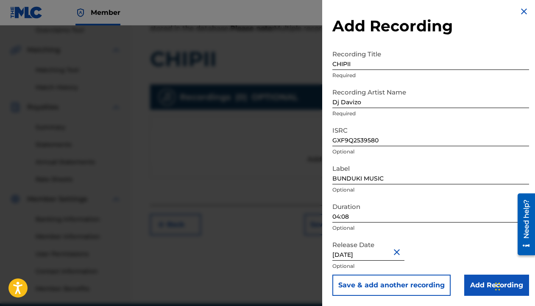
click at [482, 285] on input "Add Recording" at bounding box center [496, 284] width 65 height 21
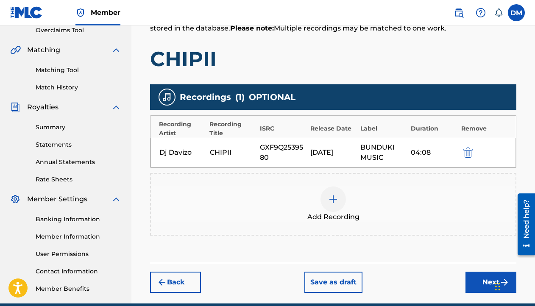
click at [476, 279] on button "Next" at bounding box center [490, 281] width 51 height 21
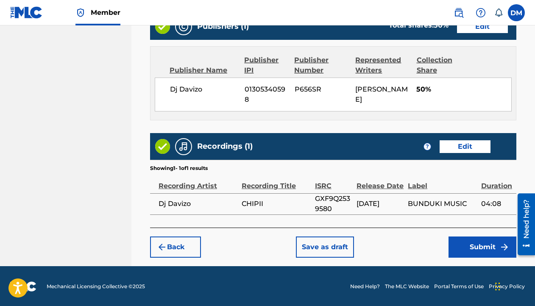
scroll to position [494, 0]
click at [477, 247] on button "Submit" at bounding box center [482, 246] width 68 height 21
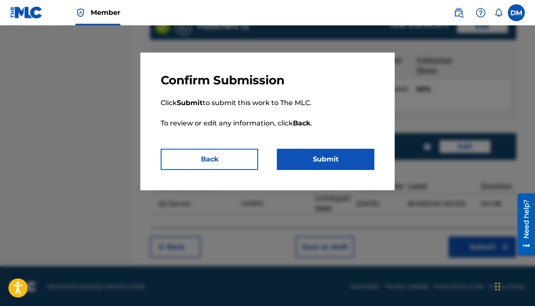
click at [331, 163] on button "Submit" at bounding box center [325, 159] width 97 height 21
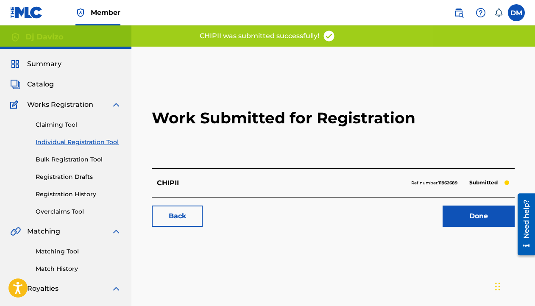
click at [481, 220] on link "Done" at bounding box center [478, 215] width 72 height 21
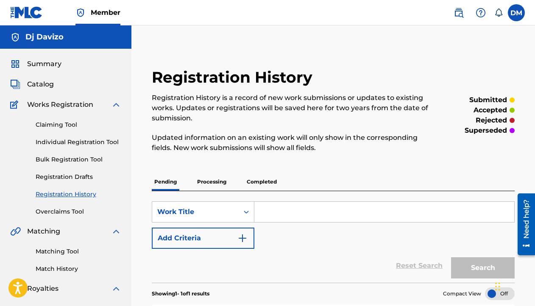
click at [211, 180] on p "Processing" at bounding box center [211, 182] width 34 height 18
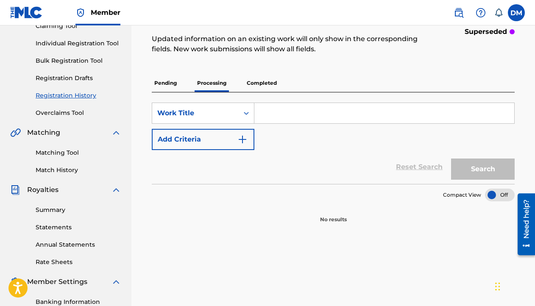
scroll to position [70, 0]
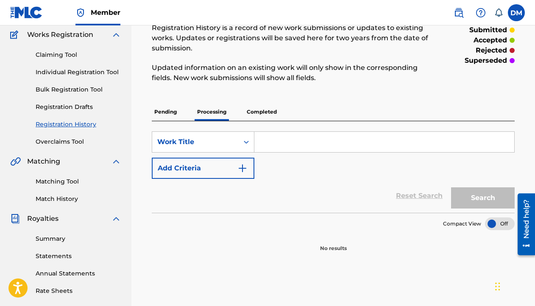
click at [260, 111] on p "Completed" at bounding box center [261, 112] width 35 height 18
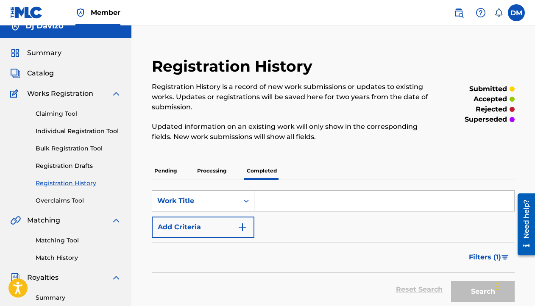
scroll to position [5, 0]
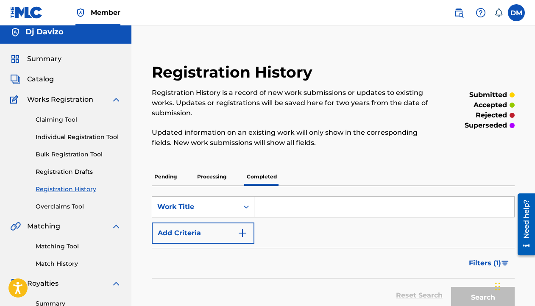
click at [74, 133] on link "Individual Registration Tool" at bounding box center [79, 137] width 86 height 9
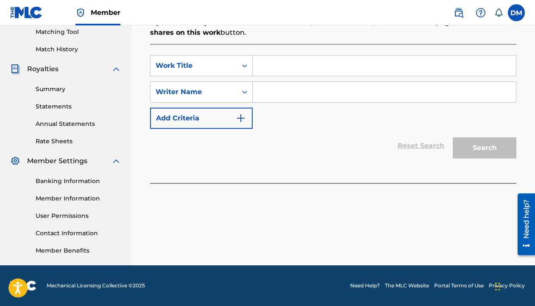
scroll to position [150, 0]
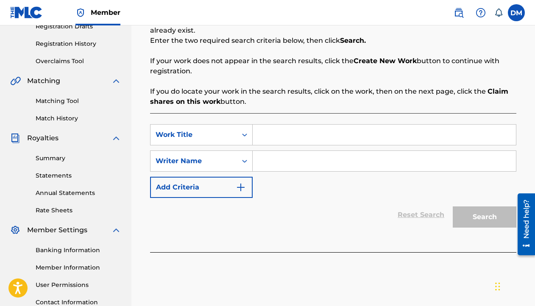
click at [271, 131] on input "Search Form" at bounding box center [383, 135] width 263 height 20
type input "CHIPII"
click at [256, 161] on input "Search Form" at bounding box center [383, 161] width 263 height 20
type input "david mchome"
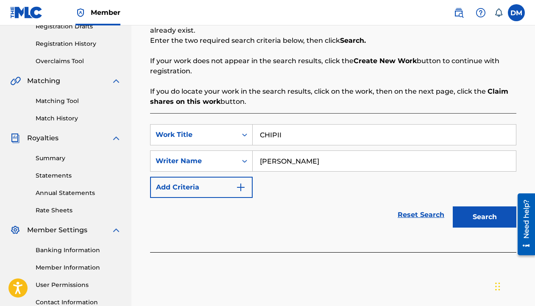
click at [487, 219] on button "Search" at bounding box center [484, 216] width 64 height 21
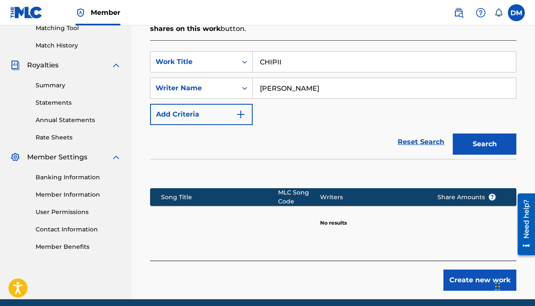
scroll to position [257, 0]
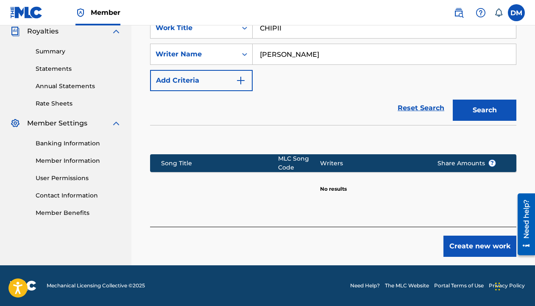
click at [481, 243] on button "Create new work" at bounding box center [479, 245] width 73 height 21
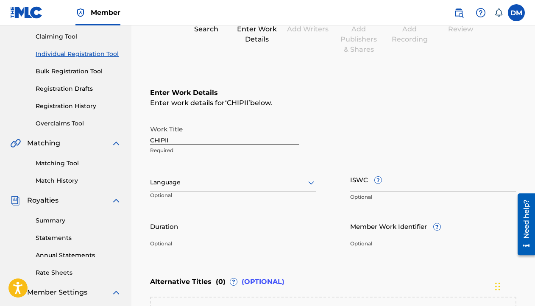
scroll to position [111, 0]
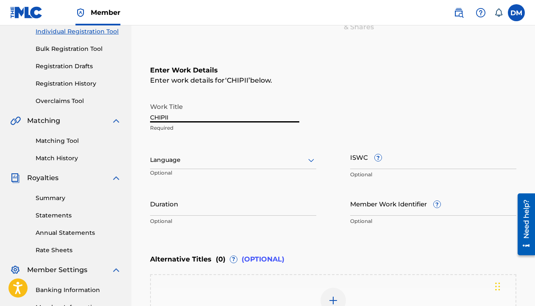
click at [158, 117] on input "CHIPII" at bounding box center [224, 110] width 149 height 24
paste input "Sedere"
type input "Sedere"
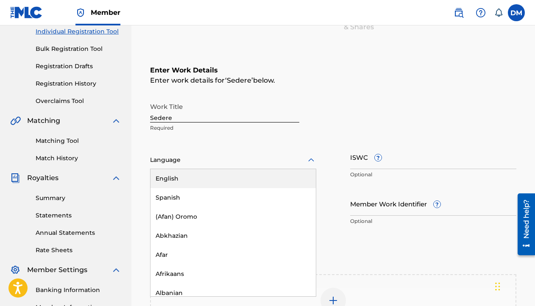
click at [177, 164] on div at bounding box center [233, 160] width 166 height 11
type input "SWA"
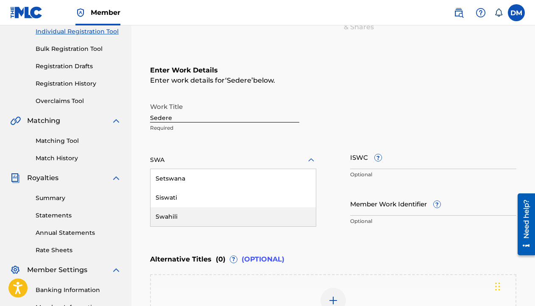
click at [185, 218] on div "Swahili" at bounding box center [232, 216] width 165 height 19
click at [188, 209] on input "Duration" at bounding box center [233, 203] width 166 height 24
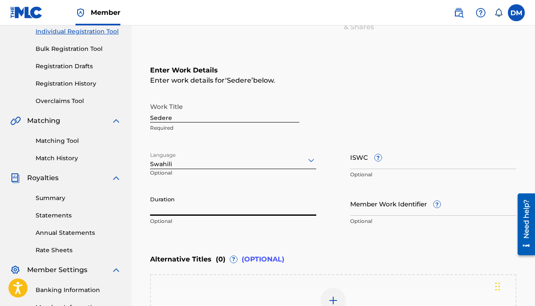
paste input "02:57"
type input "02:57"
click at [201, 228] on div "Duration 02:57 Optional" at bounding box center [233, 210] width 166 height 38
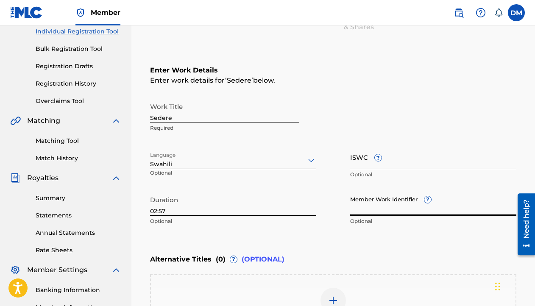
click at [369, 209] on input "Member Work Identifier ?" at bounding box center [433, 203] width 166 height 24
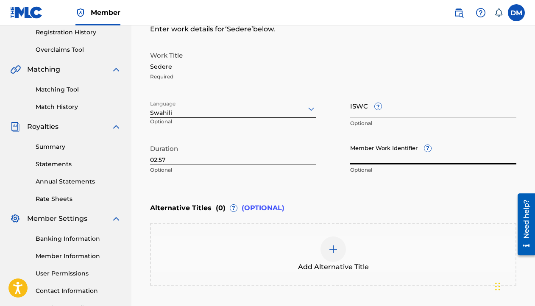
scroll to position [164, 0]
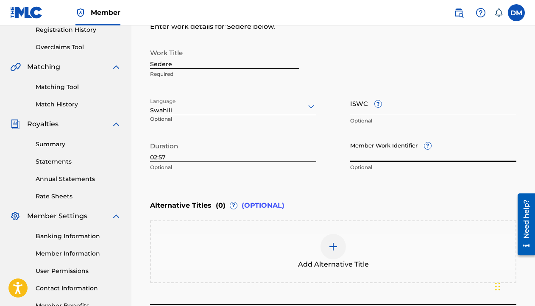
paste input "5059435123124"
type input "5059435123124"
click at [368, 109] on input "ISWC ?" at bounding box center [433, 103] width 166 height 24
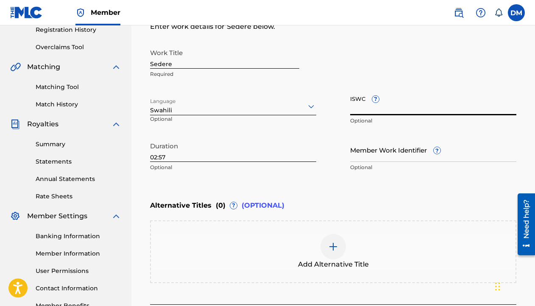
paste input "5059435123124"
type input "5059435123124"
click at [385, 161] on input "Member Work Identifier ?" at bounding box center [433, 150] width 166 height 24
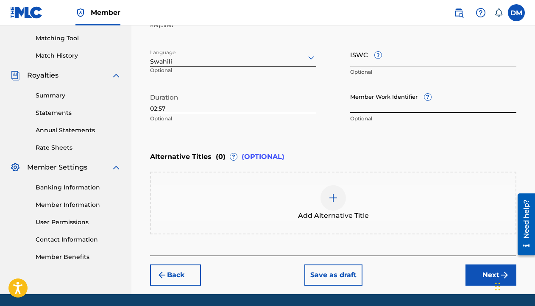
scroll to position [213, 0]
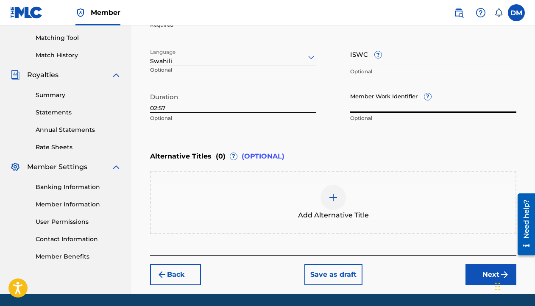
paste input "5059435123124"
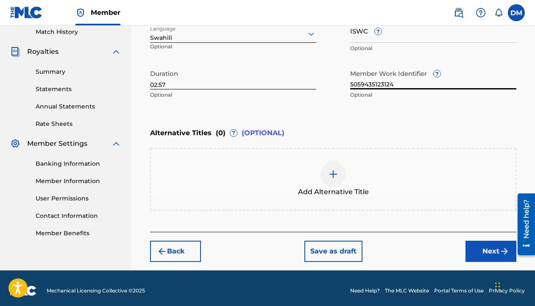
scroll to position [241, 0]
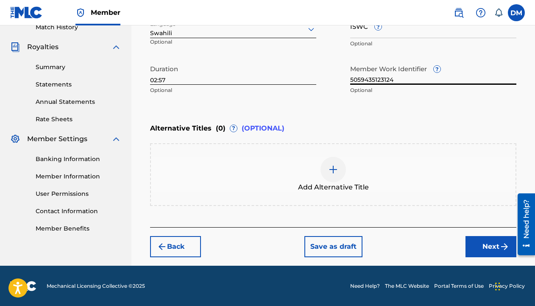
type input "5059435123124"
click at [335, 168] on img at bounding box center [333, 169] width 10 height 10
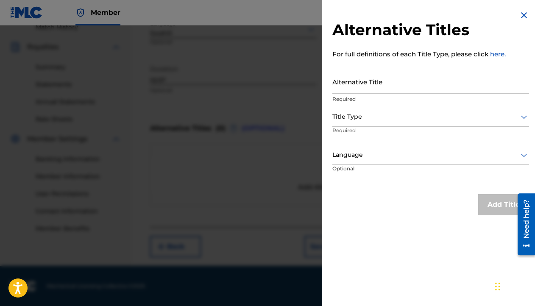
click at [521, 17] on img at bounding box center [523, 15] width 10 height 10
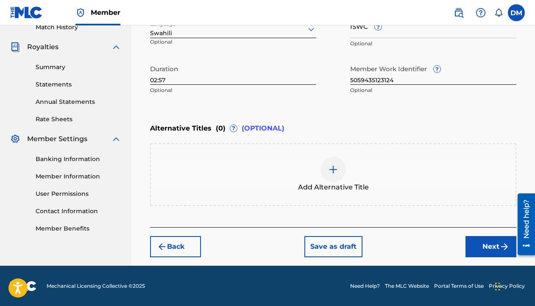
click at [334, 164] on img at bounding box center [333, 169] width 10 height 10
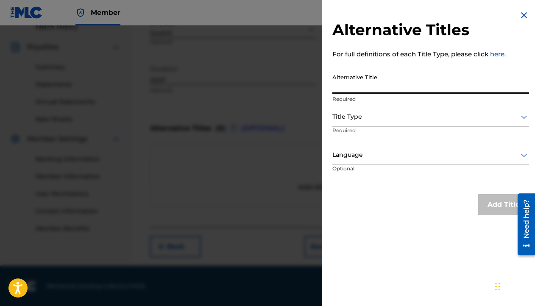
click at [372, 91] on input "Alternative Title" at bounding box center [430, 81] width 197 height 24
type input "Sedere"
click at [360, 114] on div at bounding box center [430, 116] width 197 height 11
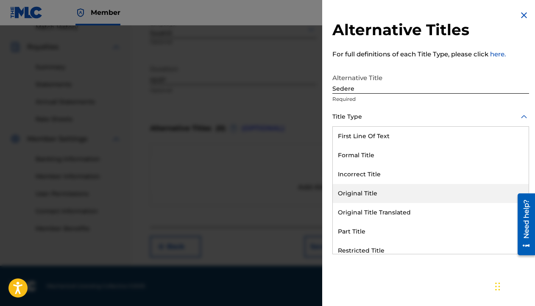
click at [363, 195] on div "Original Title" at bounding box center [430, 193] width 196 height 19
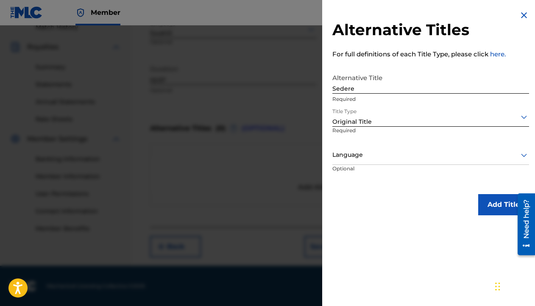
click at [357, 119] on div at bounding box center [430, 116] width 197 height 11
click at [387, 97] on p "Required" at bounding box center [430, 99] width 197 height 8
click at [355, 160] on div at bounding box center [430, 155] width 197 height 11
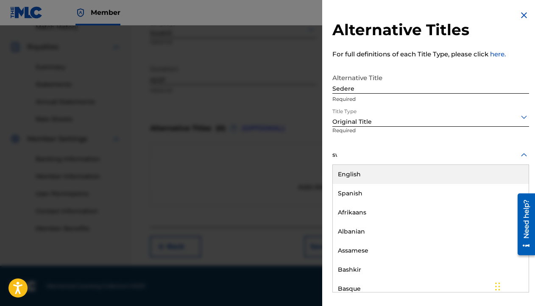
type input "swa"
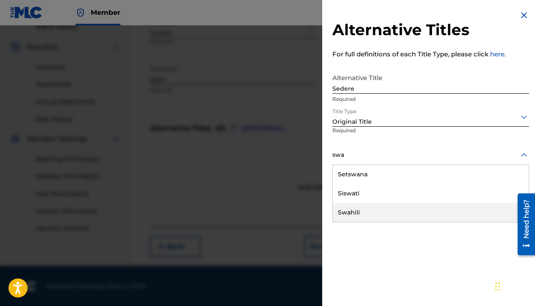
click at [361, 213] on div "Swahili" at bounding box center [430, 212] width 196 height 19
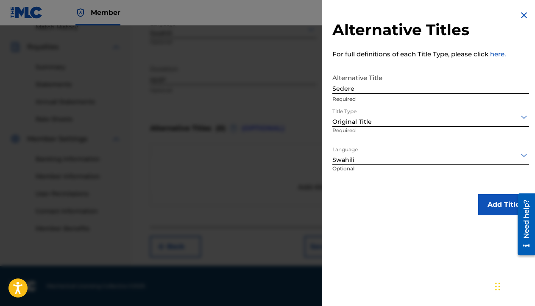
click at [497, 211] on button "Add Title" at bounding box center [503, 204] width 51 height 21
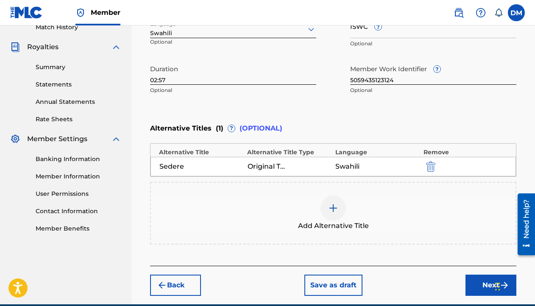
click at [473, 281] on button "Next" at bounding box center [490, 284] width 51 height 21
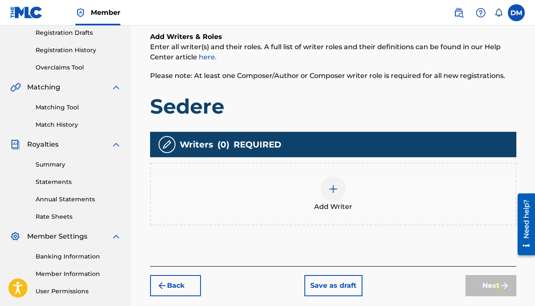
scroll to position [155, 0]
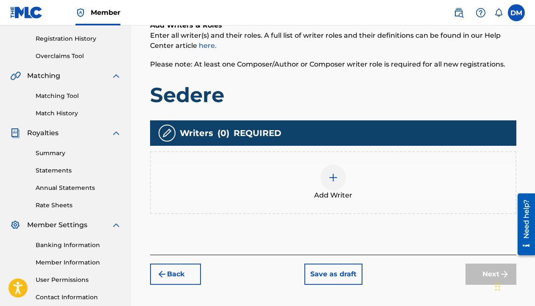
click at [333, 172] on img at bounding box center [333, 177] width 10 height 10
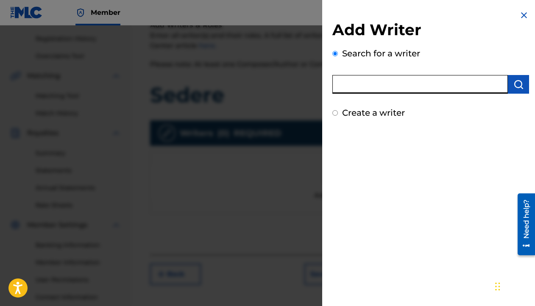
click at [394, 86] on input "text" at bounding box center [419, 84] width 175 height 19
click at [507, 93] on button "submit" at bounding box center [517, 84] width 21 height 19
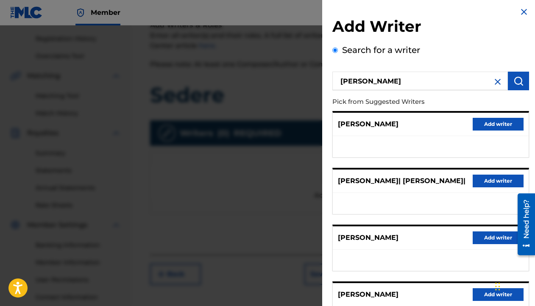
scroll to position [6, 0]
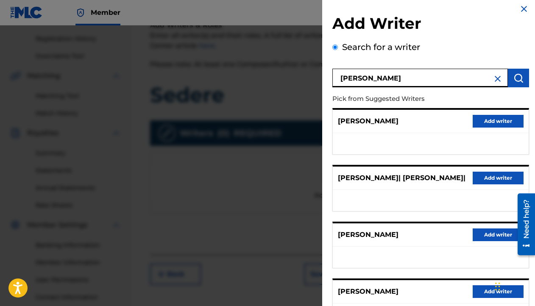
click at [375, 82] on input "David Mchome" at bounding box center [419, 78] width 175 height 19
type input "David Williams Mchome"
click at [518, 77] on img "submit" at bounding box center [518, 78] width 10 height 10
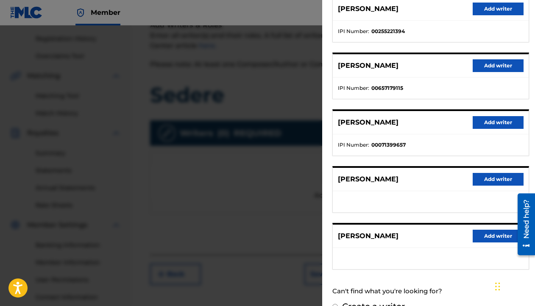
scroll to position [136, 0]
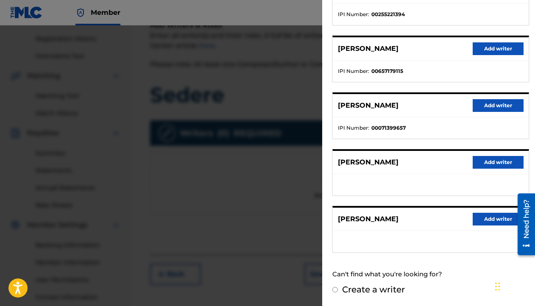
click at [380, 288] on label "Create a writer" at bounding box center [373, 289] width 63 height 10
radio input "true"
click at [338, 288] on input "Create a writer" at bounding box center [335, 290] width 6 height 6
radio input "false"
radio input "true"
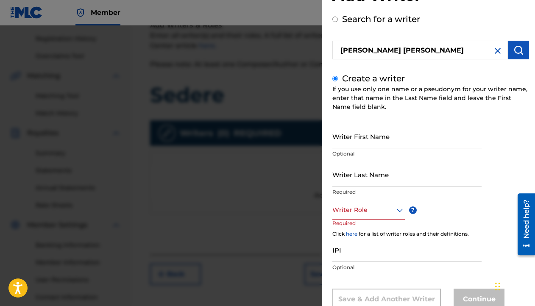
scroll to position [61, 0]
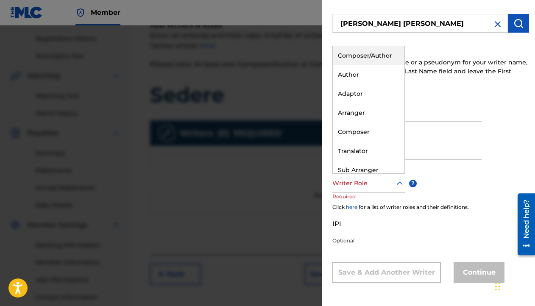
click at [378, 187] on div at bounding box center [368, 183] width 72 height 11
click at [385, 61] on div "Composer/Author" at bounding box center [368, 55] width 72 height 19
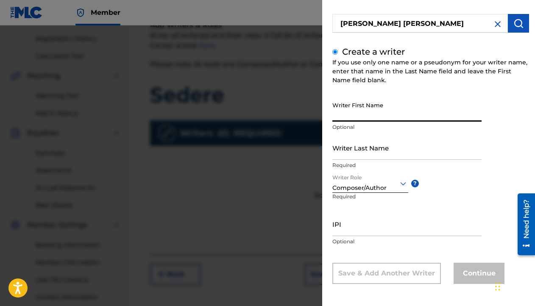
click at [381, 117] on input "Writer First Name" at bounding box center [406, 109] width 149 height 24
type input "[PERSON_NAME]"
type input "Mchome"
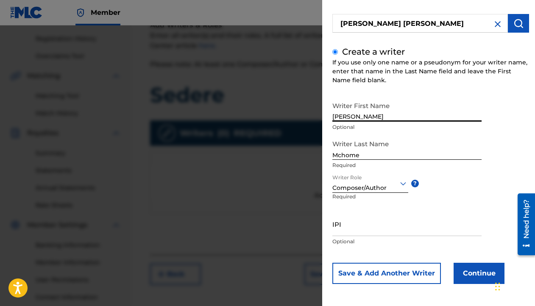
scroll to position [62, 0]
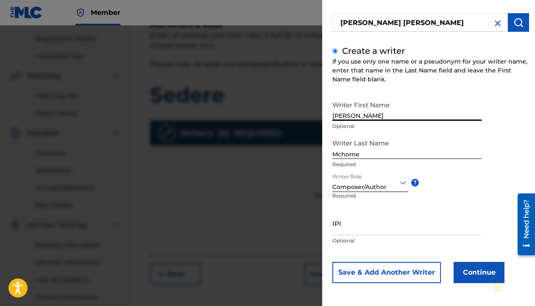
click at [373, 228] on input "IPI" at bounding box center [406, 223] width 149 height 24
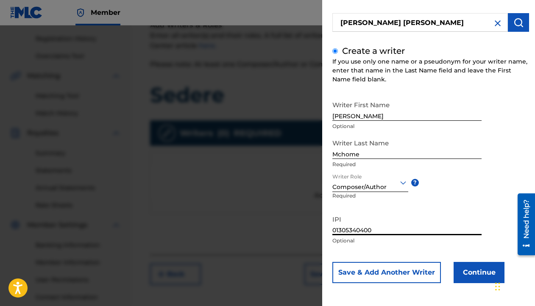
type input "01305340400"
click at [491, 277] on button "Continue" at bounding box center [478, 272] width 51 height 21
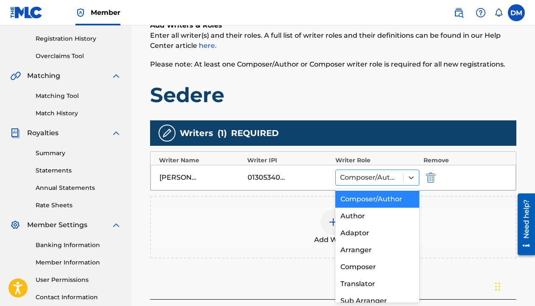
click at [389, 172] on div at bounding box center [369, 178] width 59 height 12
click at [374, 201] on div "Composer/Author" at bounding box center [377, 199] width 84 height 17
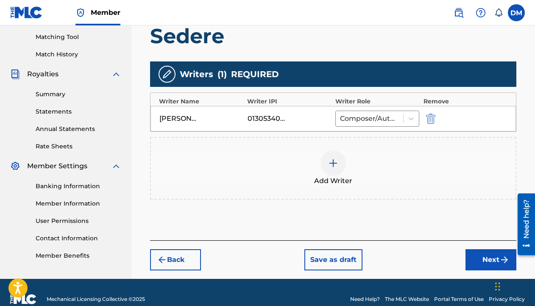
scroll to position [222, 0]
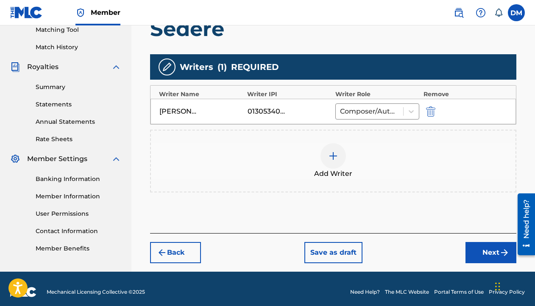
click at [486, 254] on button "Next" at bounding box center [490, 252] width 51 height 21
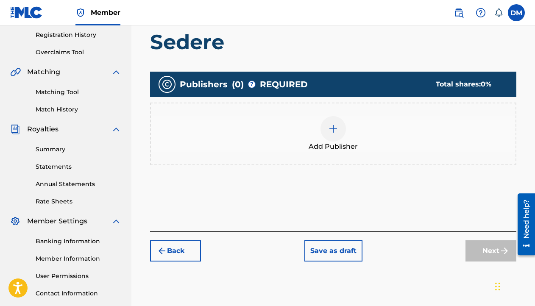
scroll to position [190, 0]
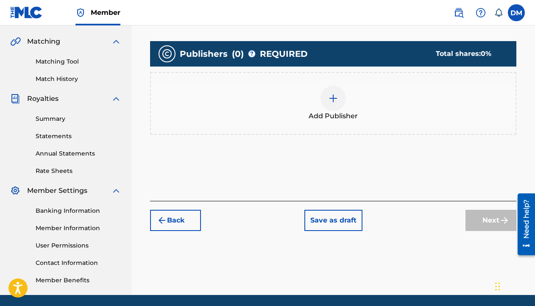
click at [335, 99] on img at bounding box center [333, 98] width 10 height 10
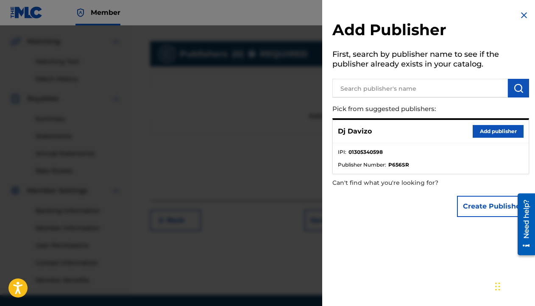
click at [486, 213] on button "Create Publisher" at bounding box center [493, 206] width 72 height 21
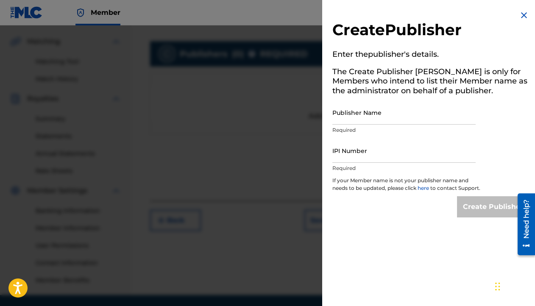
click at [369, 120] on input "Publisher Name" at bounding box center [403, 112] width 143 height 24
click at [350, 119] on input "David Mchome" at bounding box center [403, 112] width 143 height 24
type input "David Williams Mchome"
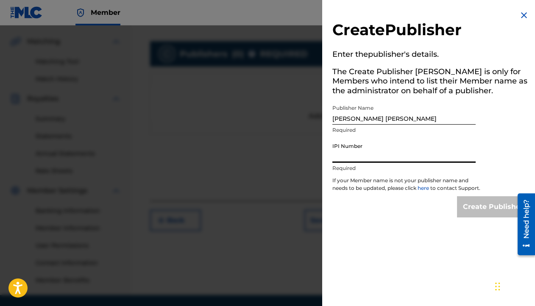
click at [358, 157] on input "IPI Number" at bounding box center [403, 151] width 143 height 24
type input "01305340400"
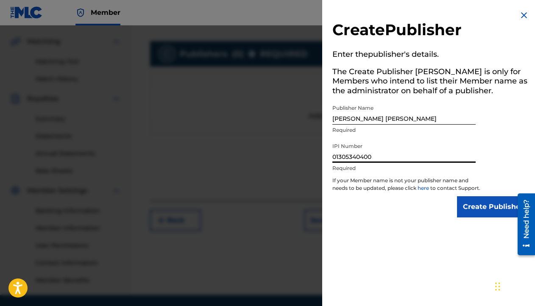
click at [485, 213] on input "Create Publisher" at bounding box center [493, 206] width 72 height 21
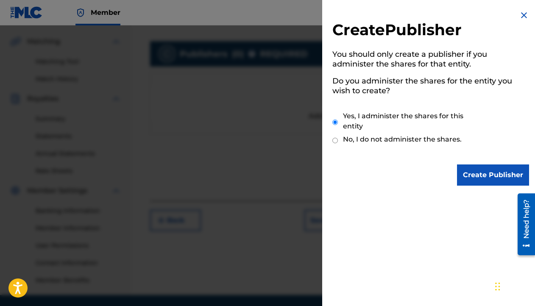
click at [480, 173] on input "Create Publisher" at bounding box center [493, 174] width 72 height 21
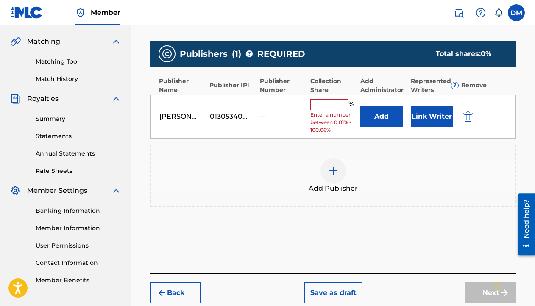
click at [327, 107] on input "text" at bounding box center [329, 104] width 38 height 11
type input "50"
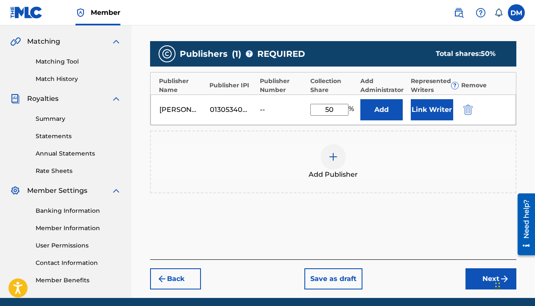
click at [385, 111] on button "Add" at bounding box center [381, 109] width 42 height 21
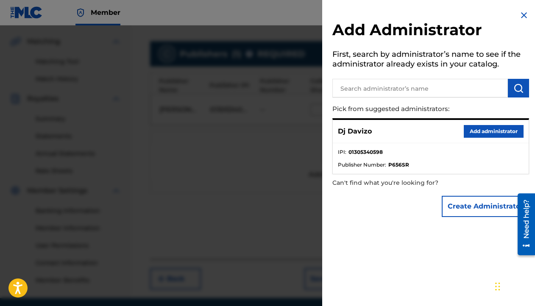
click at [502, 130] on button "Add administrator" at bounding box center [493, 131] width 60 height 13
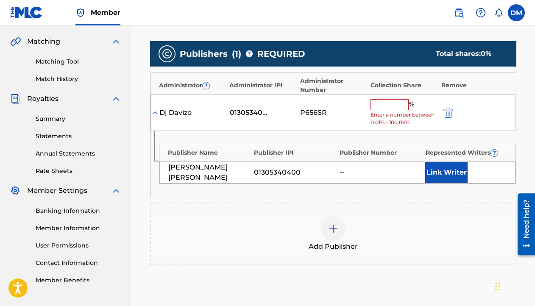
click at [450, 114] on img "submit" at bounding box center [447, 113] width 9 height 10
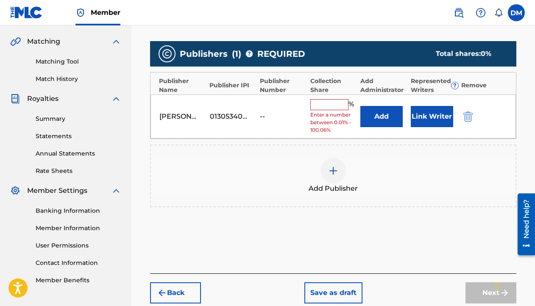
click at [338, 103] on input "text" at bounding box center [329, 104] width 38 height 11
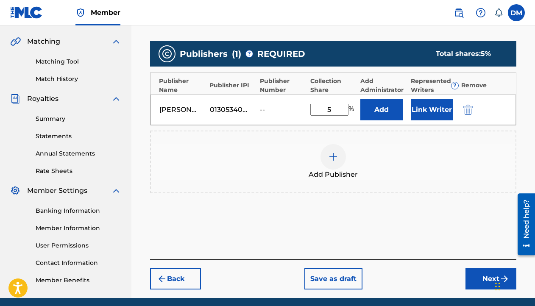
type input "50"
click at [425, 114] on button "Link Writer" at bounding box center [431, 109] width 42 height 21
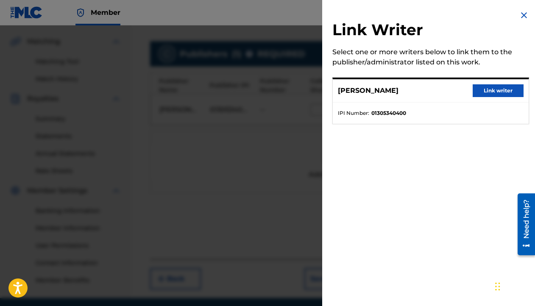
click at [493, 91] on button "Link writer" at bounding box center [497, 90] width 51 height 13
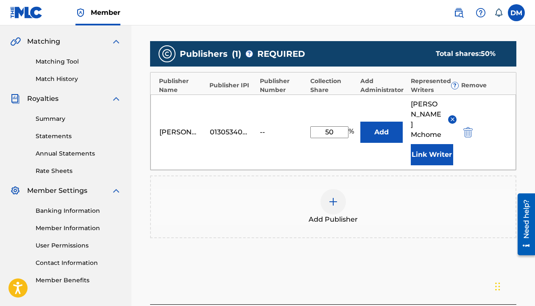
click at [337, 197] on img at bounding box center [333, 202] width 10 height 10
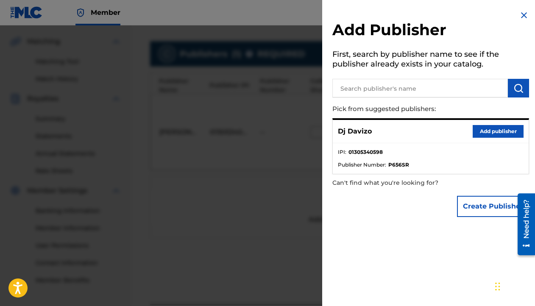
click at [494, 131] on button "Add publisher" at bounding box center [497, 131] width 51 height 13
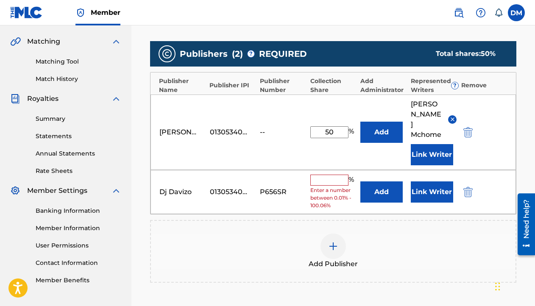
click at [338, 175] on input "text" at bounding box center [329, 180] width 38 height 11
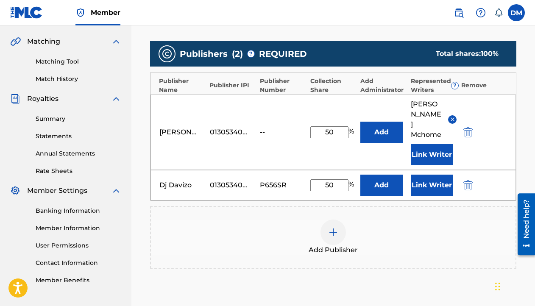
type input "5"
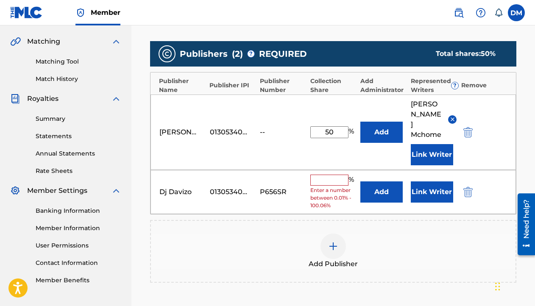
click at [468, 187] on img "submit" at bounding box center [467, 192] width 9 height 10
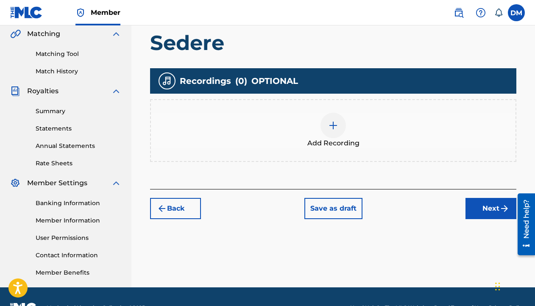
scroll to position [219, 0]
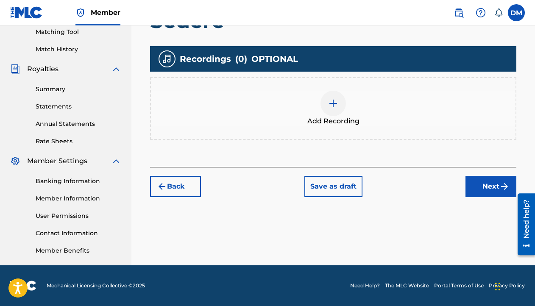
click at [335, 93] on div at bounding box center [332, 103] width 25 height 25
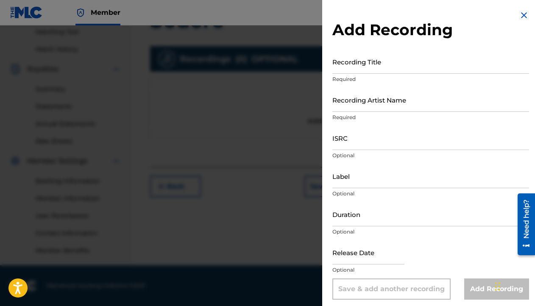
click at [353, 69] on input "Recording Title" at bounding box center [430, 62] width 197 height 24
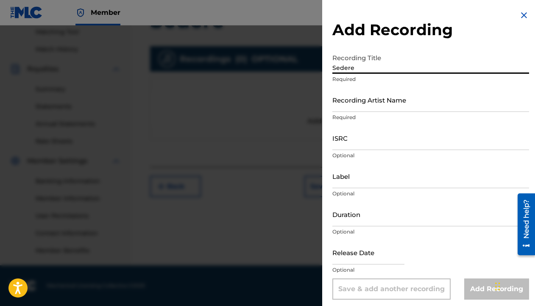
type input "Sedere"
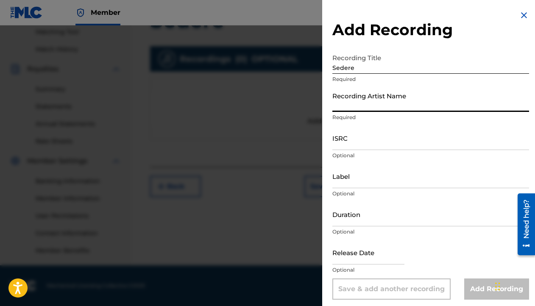
click at [354, 104] on input "Recording Artist Name" at bounding box center [430, 100] width 197 height 24
type input "Dj Davizo"
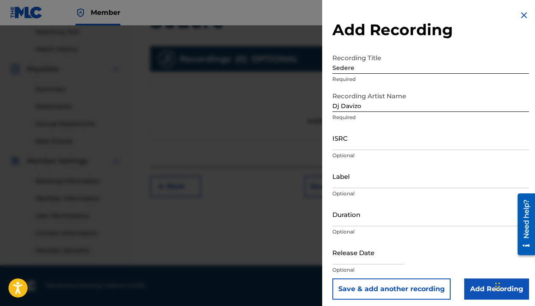
click at [356, 150] on div "ISRC Optional" at bounding box center [430, 145] width 197 height 38
click at [356, 149] on input "ISRC" at bounding box center [430, 138] width 197 height 24
paste input "QMEZE2008715"
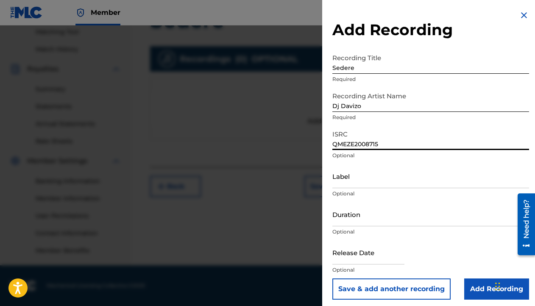
type input "QMEZE2008715"
click at [332, 175] on input "Label" at bounding box center [430, 176] width 197 height 24
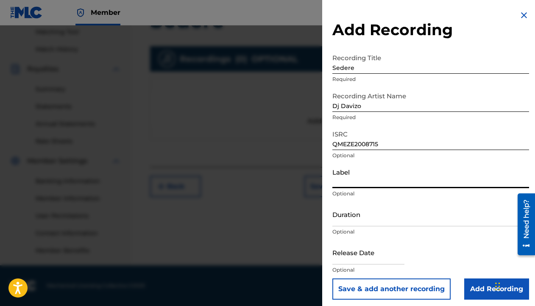
type input "BUNDUKI MUSIC"
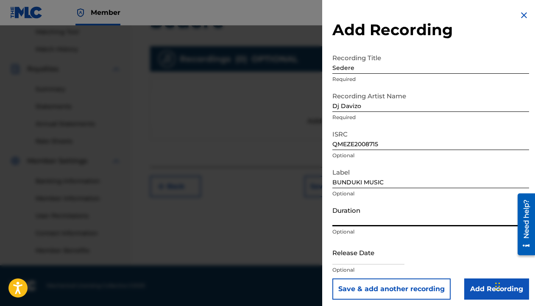
click at [364, 225] on input "Duration" at bounding box center [430, 214] width 197 height 24
paste input "02:57"
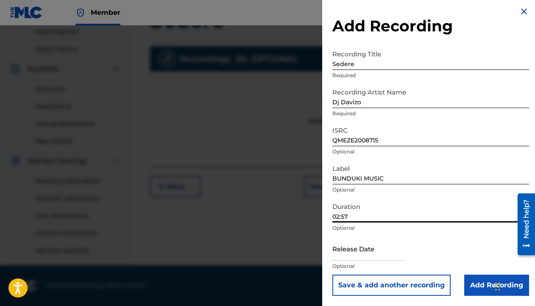
type input "02:57"
click at [373, 255] on input "text" at bounding box center [368, 248] width 72 height 24
select select "7"
select select "2025"
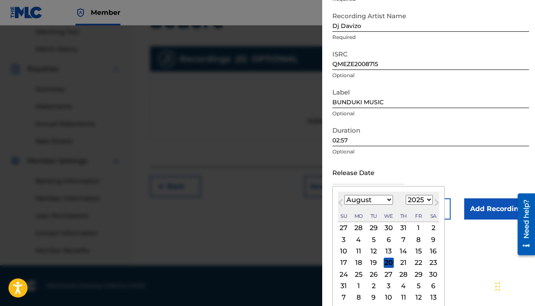
scroll to position [83, 0]
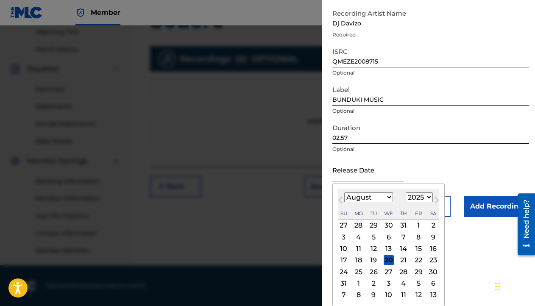
click at [376, 196] on select "January February March April May June July August September October November De…" at bounding box center [368, 197] width 49 height 10
click at [368, 195] on select "January February March April May June July August September October November De…" at bounding box center [368, 197] width 49 height 10
select select "0"
click at [344, 202] on select "January February March April May June July August September October November De…" at bounding box center [368, 197] width 49 height 10
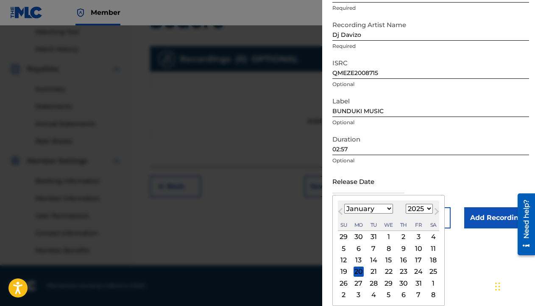
scroll to position [71, 0]
click at [414, 209] on select "1900 1901 1902 1903 1904 1905 1906 1907 1908 1909 1910 1911 1912 1913 1914 1915…" at bounding box center [418, 209] width 27 height 10
select select "2018"
click at [405, 204] on select "1900 1901 1902 1903 1904 1905 1906 1907 1908 1909 1910 1911 1912 1913 1914 1915…" at bounding box center [418, 209] width 27 height 10
click at [403, 258] on div "18" at bounding box center [403, 260] width 10 height 10
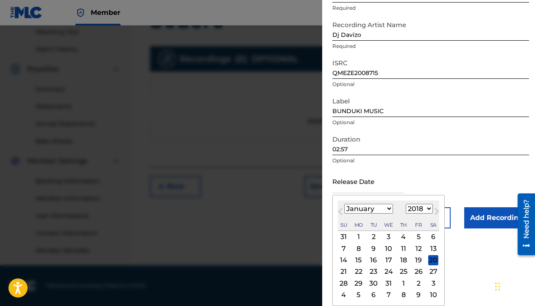
type input "January 18 2018"
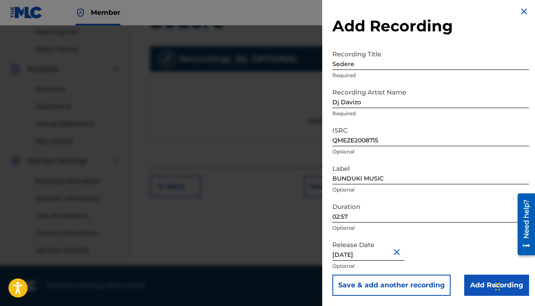
click at [364, 255] on input "January 18 2018" at bounding box center [368, 248] width 72 height 24
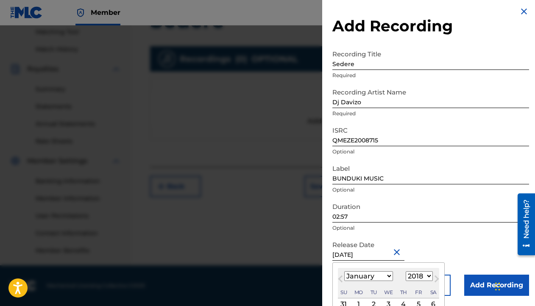
click at [421, 276] on select "1900 1901 1902 1903 1904 1905 1906 1907 1908 1909 1910 1911 1912 1913 1914 1915…" at bounding box center [418, 276] width 27 height 10
select select "2020"
click at [405, 271] on select "1900 1901 1902 1903 1904 1905 1906 1907 1908 1909 1910 1911 1912 1913 1914 1915…" at bounding box center [418, 276] width 27 height 10
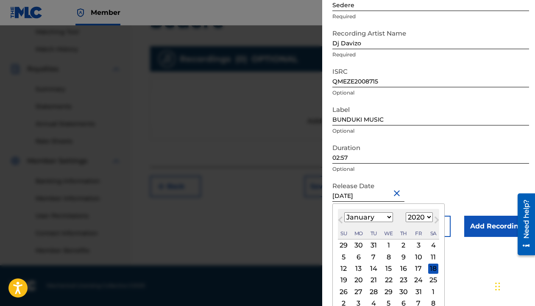
scroll to position [71, 0]
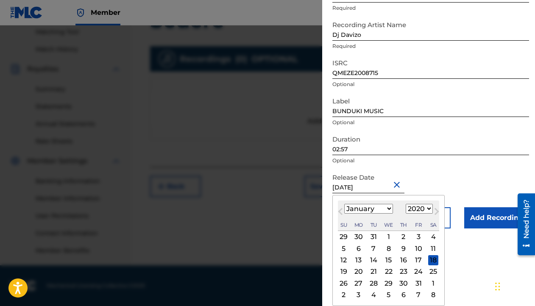
click at [433, 259] on div "18" at bounding box center [433, 260] width 10 height 10
type input "January 18 2020"
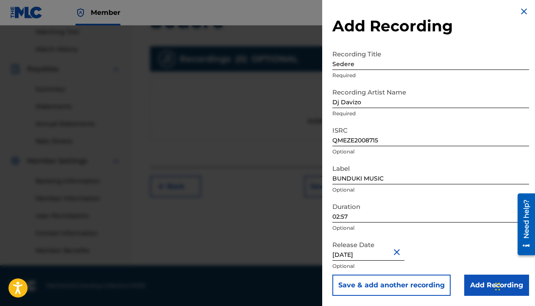
scroll to position [4, 0]
click at [477, 286] on input "Add Recording" at bounding box center [496, 284] width 65 height 21
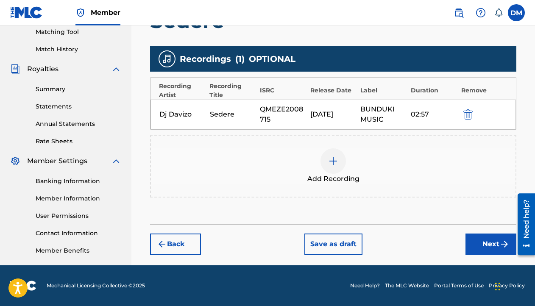
click at [484, 247] on button "Next" at bounding box center [490, 243] width 51 height 21
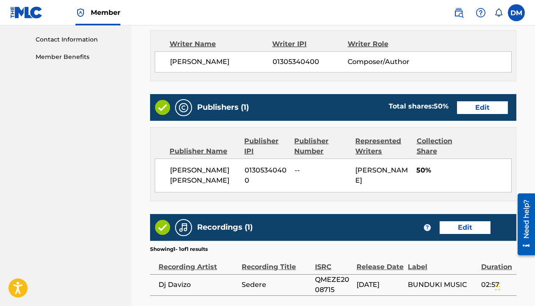
scroll to position [494, 0]
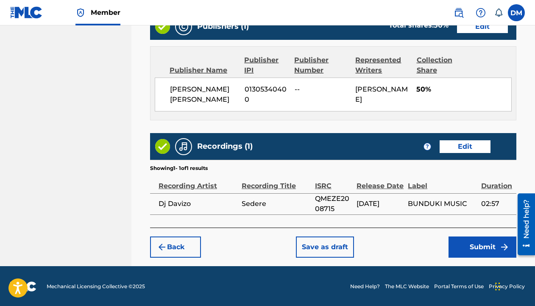
click at [482, 245] on button "Submit" at bounding box center [482, 246] width 68 height 21
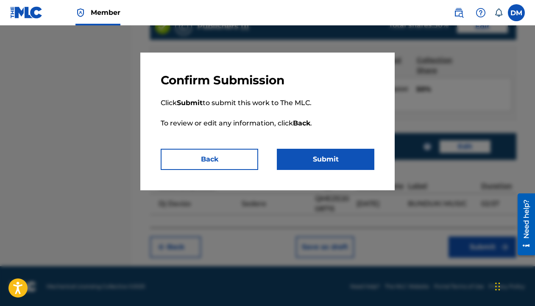
click at [350, 158] on button "Submit" at bounding box center [325, 159] width 97 height 21
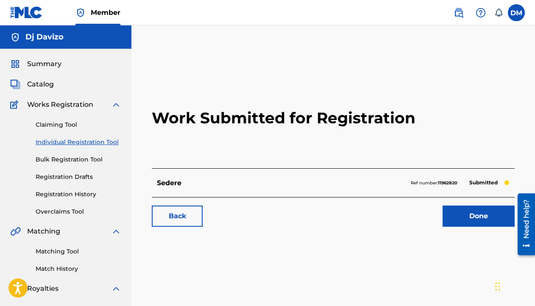
click at [481, 219] on link "Done" at bounding box center [478, 215] width 72 height 21
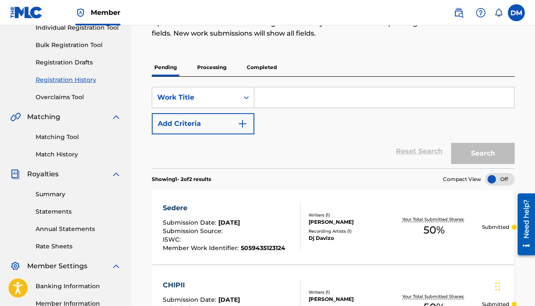
scroll to position [159, 0]
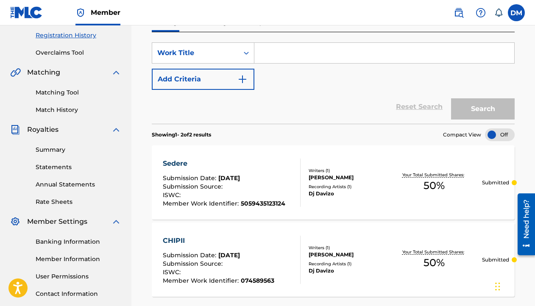
click at [333, 161] on div "Sedere Submission Date : Aug 20, 2025 Submission Source : ISWC : Member Work Id…" at bounding box center [333, 182] width 363 height 74
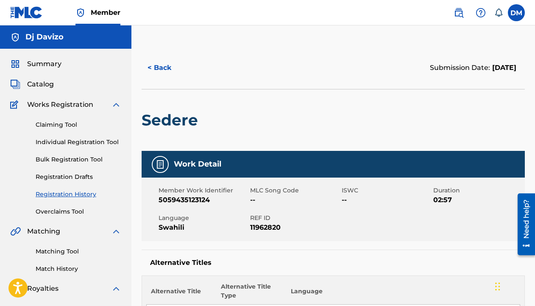
click at [165, 72] on button "< Back" at bounding box center [166, 67] width 51 height 21
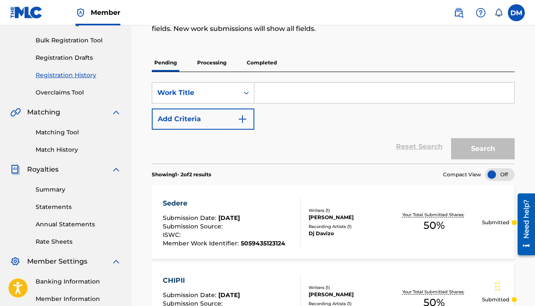
scroll to position [29, 0]
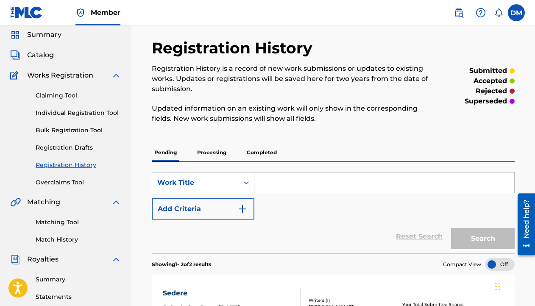
click at [73, 110] on link "Individual Registration Tool" at bounding box center [79, 112] width 86 height 9
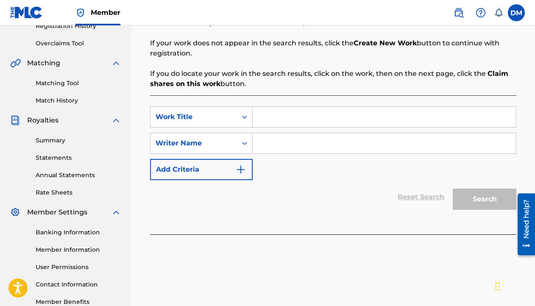
scroll to position [164, 0]
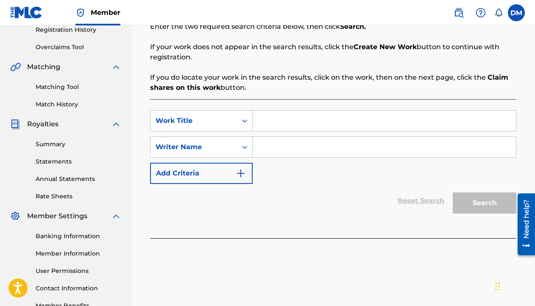
click at [276, 118] on input "Search Form" at bounding box center [383, 121] width 263 height 20
type input "jhhnjn"
click at [271, 150] on input "Search Form" at bounding box center [383, 147] width 263 height 20
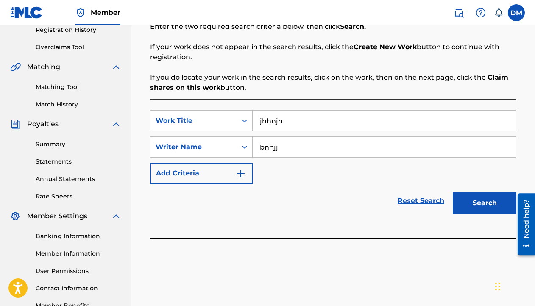
type input "bnhjj"
click at [494, 201] on button "Search" at bounding box center [484, 202] width 64 height 21
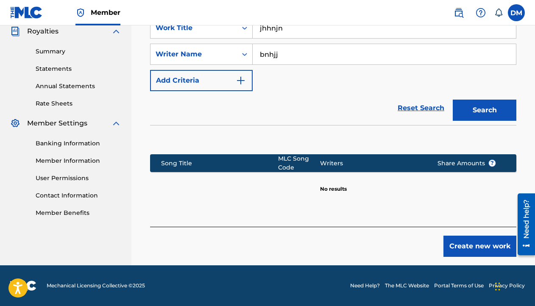
click at [465, 249] on button "Create new work" at bounding box center [479, 245] width 73 height 21
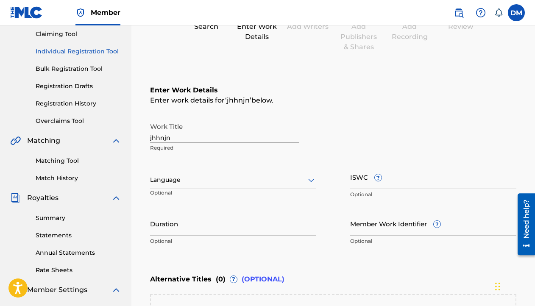
scroll to position [67, 0]
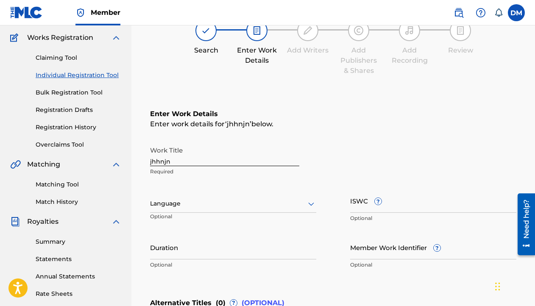
click at [180, 158] on input "jhhnjn" at bounding box center [224, 154] width 149 height 24
paste input "BELLY DANCER"
type input "BELLY DANCER"
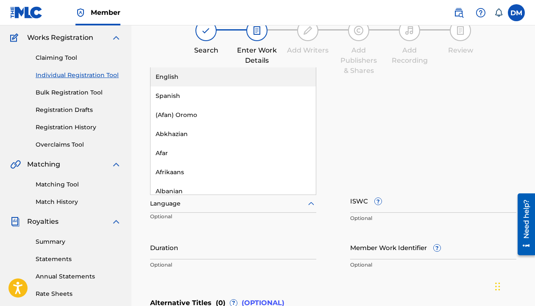
click at [202, 208] on div at bounding box center [233, 203] width 166 height 11
type input "swa"
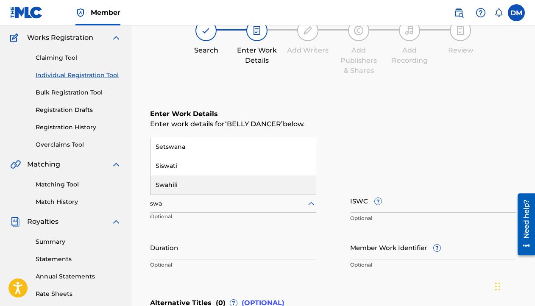
click at [186, 183] on div "Swahili" at bounding box center [232, 184] width 165 height 19
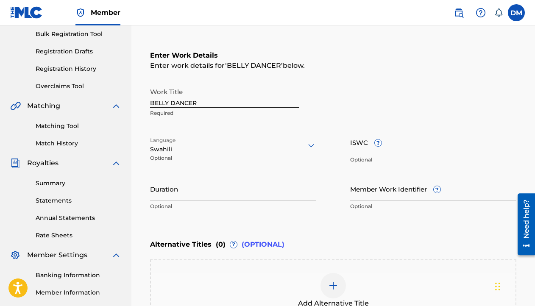
scroll to position [132, 0]
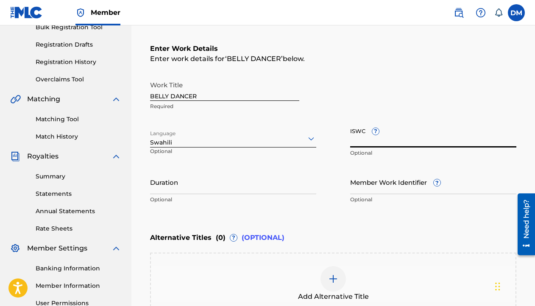
click at [366, 141] on input "ISWC ?" at bounding box center [433, 135] width 166 height 24
paste input "T-334.286.975-0"
type input "T-334.286.975-0"
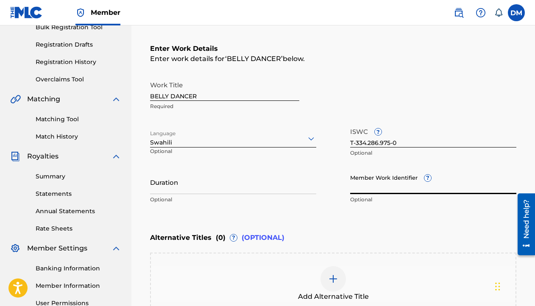
click at [400, 172] on input "Member Work Identifier ?" at bounding box center [433, 182] width 166 height 24
paste input "74589568"
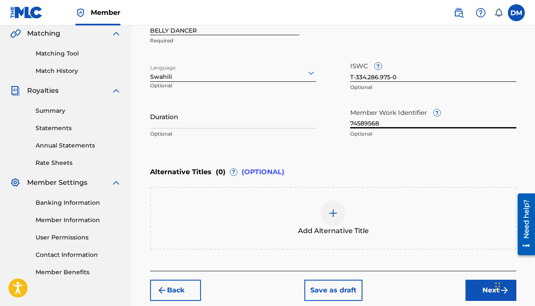
scroll to position [198, 0]
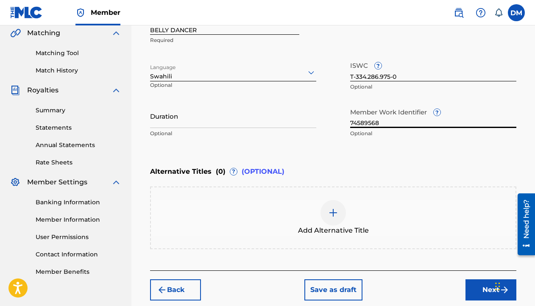
type input "74589568"
click at [182, 110] on input "Duration" at bounding box center [233, 116] width 166 height 24
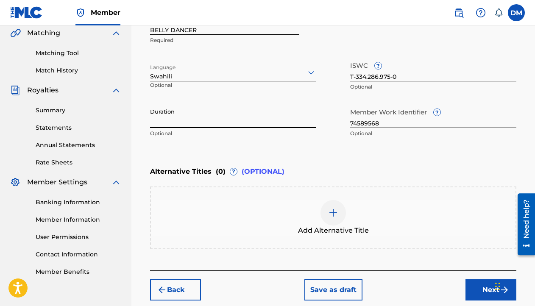
paste input "03:37"
type input "03:37"
click at [224, 141] on div "Duration 03:37 Optional" at bounding box center [233, 123] width 166 height 38
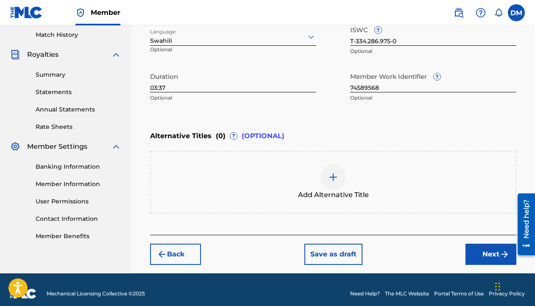
scroll to position [234, 0]
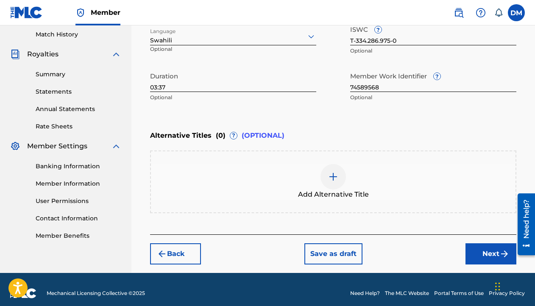
click at [479, 252] on button "Next" at bounding box center [490, 253] width 51 height 21
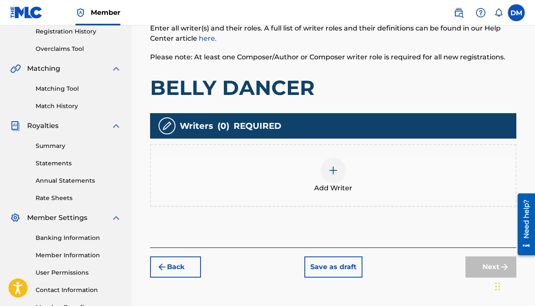
scroll to position [172, 0]
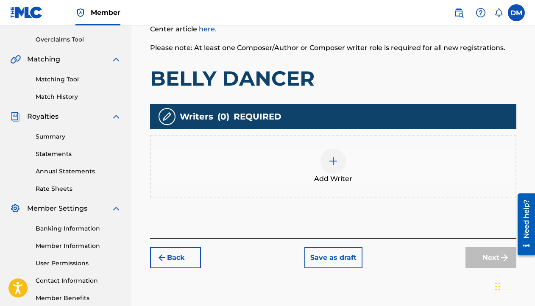
click at [337, 159] on img at bounding box center [333, 161] width 10 height 10
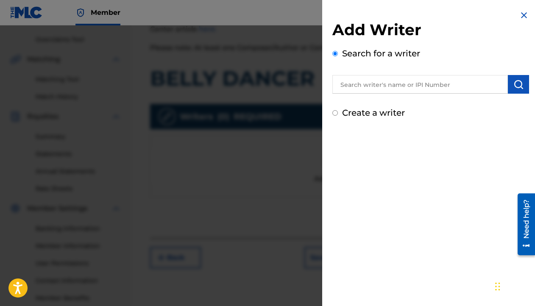
click at [408, 86] on input "text" at bounding box center [419, 84] width 175 height 19
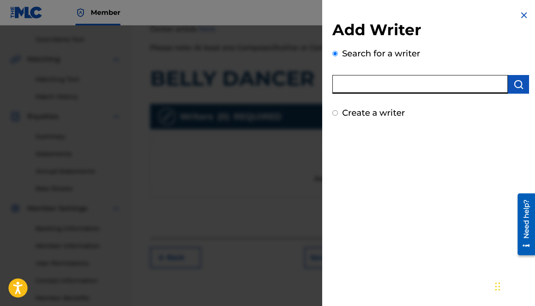
type input "David Williams Mchome"
click at [528, 84] on div "Add Writer Search for a writer David Williams Mchome Create a writer" at bounding box center [430, 64] width 217 height 129
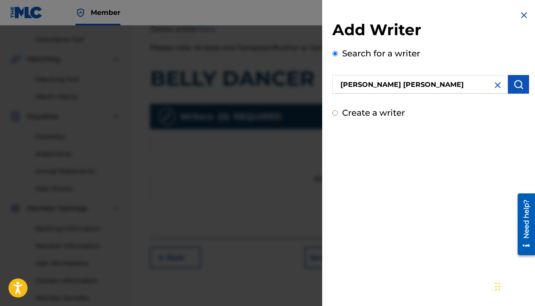
click at [515, 87] on img "submit" at bounding box center [518, 84] width 10 height 10
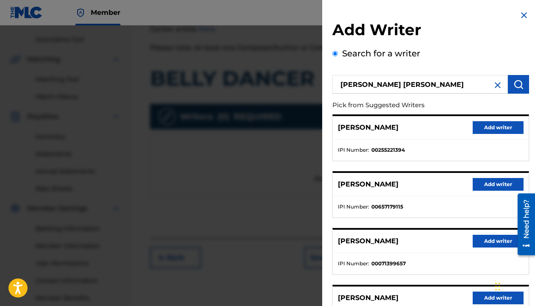
click at [509, 89] on button "submit" at bounding box center [517, 84] width 21 height 19
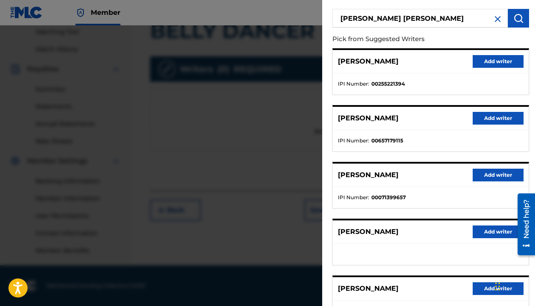
scroll to position [136, 0]
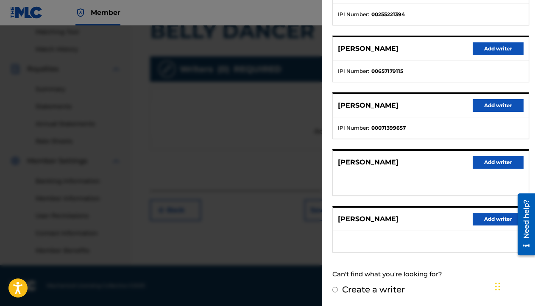
click at [379, 293] on label "Create a writer" at bounding box center [373, 289] width 63 height 10
radio input "true"
click at [338, 292] on input "Create a writer" at bounding box center [335, 290] width 6 height 6
radio input "false"
radio input "true"
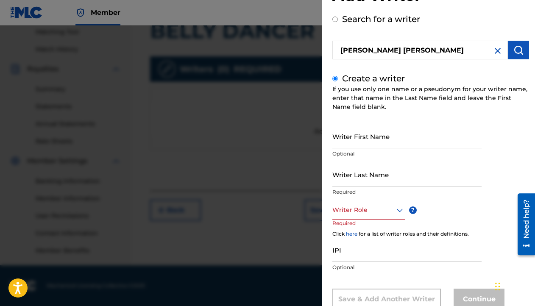
scroll to position [61, 0]
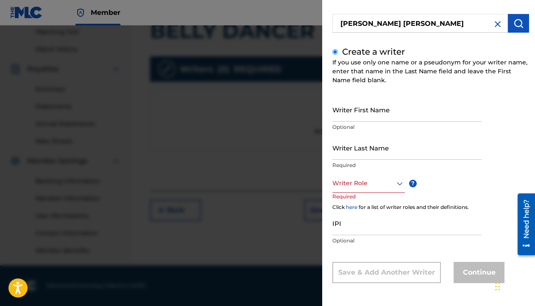
click at [351, 118] on input "Writer First Name" at bounding box center [406, 109] width 149 height 24
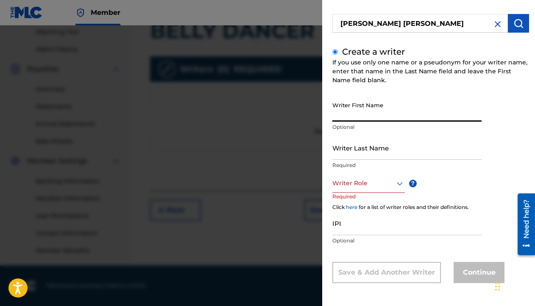
type input "[PERSON_NAME]"
type input "Mchome"
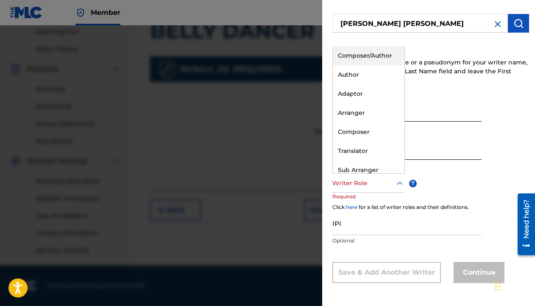
click at [355, 188] on div at bounding box center [368, 183] width 72 height 11
click at [360, 58] on div "Composer/Author" at bounding box center [368, 55] width 72 height 19
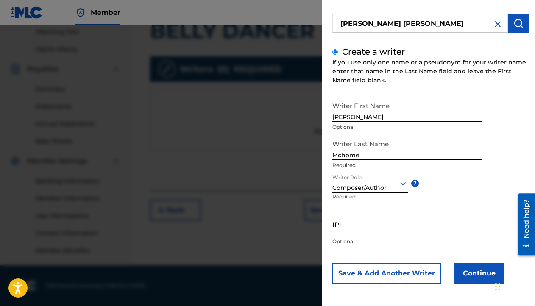
click at [368, 232] on input "IPI" at bounding box center [406, 224] width 149 height 24
type input "01305340400"
click at [474, 269] on button "Continue" at bounding box center [478, 273] width 51 height 21
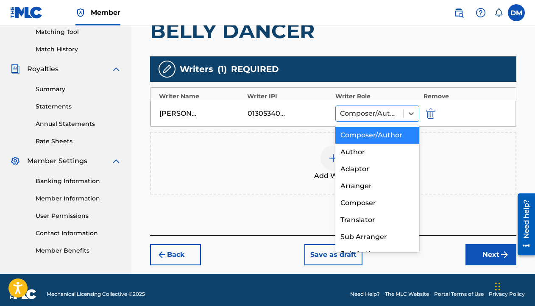
click at [377, 109] on div at bounding box center [369, 114] width 59 height 12
click at [366, 136] on div "Composer/Author" at bounding box center [377, 135] width 84 height 17
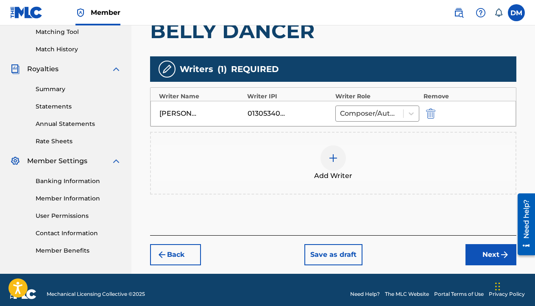
click at [481, 256] on button "Next" at bounding box center [490, 254] width 51 height 21
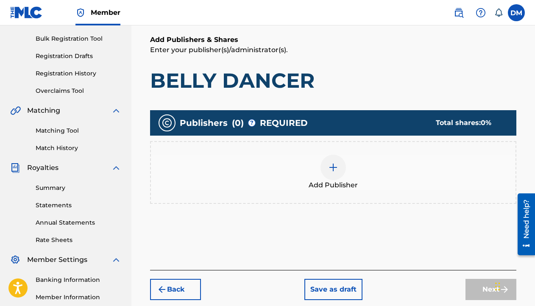
scroll to position [136, 0]
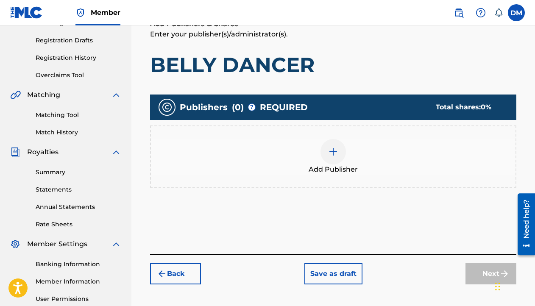
click at [334, 154] on img at bounding box center [333, 152] width 10 height 10
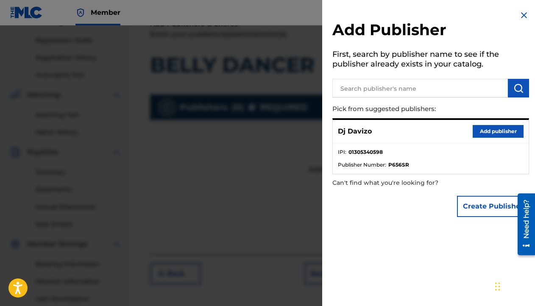
click at [488, 131] on button "Add publisher" at bounding box center [497, 131] width 51 height 13
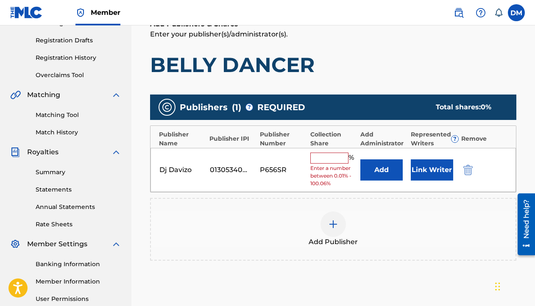
click at [333, 156] on input "text" at bounding box center [329, 157] width 38 height 11
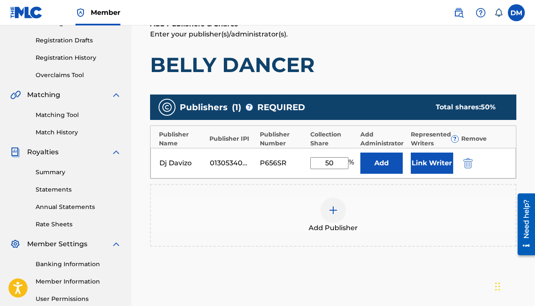
type input "50"
click at [429, 164] on button "Link Writer" at bounding box center [431, 162] width 42 height 21
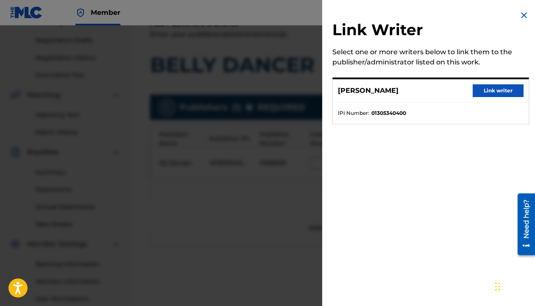
click at [501, 89] on button "Link writer" at bounding box center [497, 90] width 51 height 13
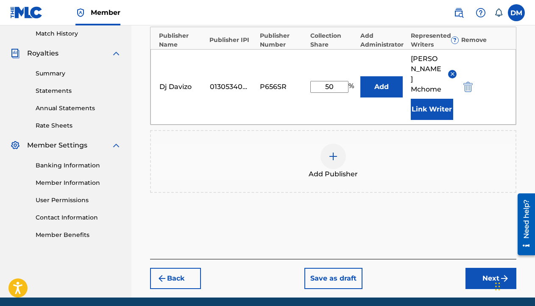
click at [478, 268] on button "Next" at bounding box center [490, 278] width 51 height 21
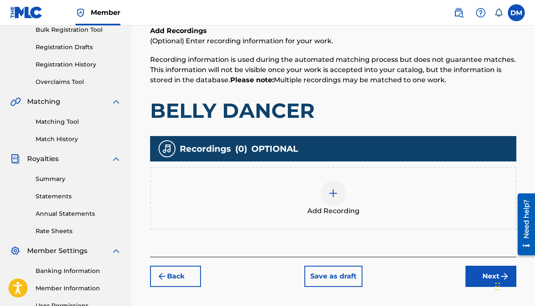
scroll to position [127, 0]
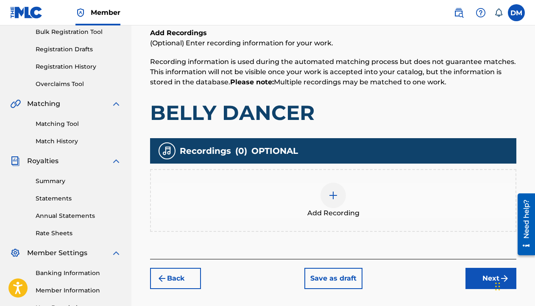
click at [334, 189] on div at bounding box center [332, 195] width 25 height 25
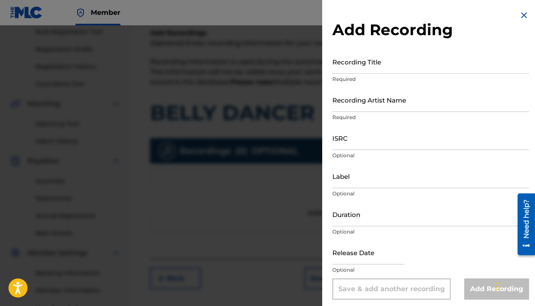
click at [360, 70] on input "Recording Title" at bounding box center [430, 62] width 197 height 24
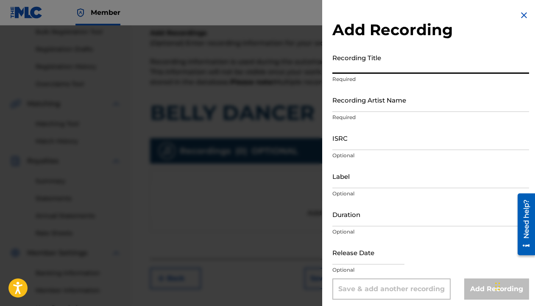
paste input "03:37"
type input "03:37"
click at [354, 223] on input "Duration" at bounding box center [430, 214] width 197 height 24
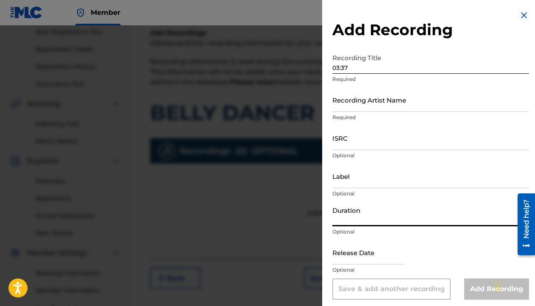
paste input "03:37"
type input "03:37"
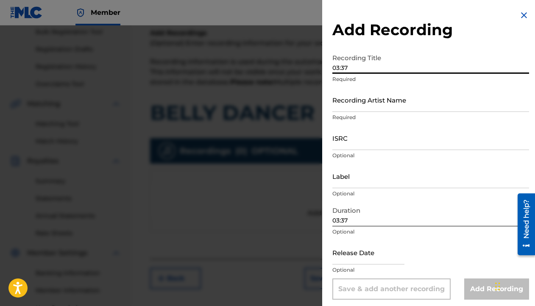
click at [345, 69] on input "03:37" at bounding box center [430, 62] width 197 height 24
type input "b"
type input "BELLY DANCER"
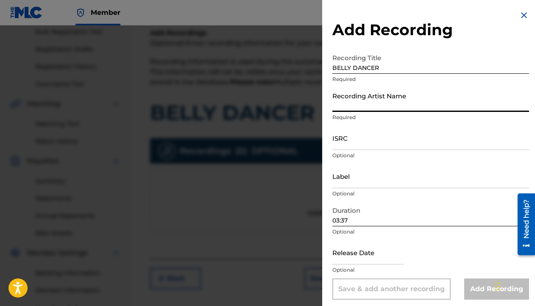
click at [373, 106] on input "Recording Artist Name" at bounding box center [430, 100] width 197 height 24
type input "Dj Davizo"
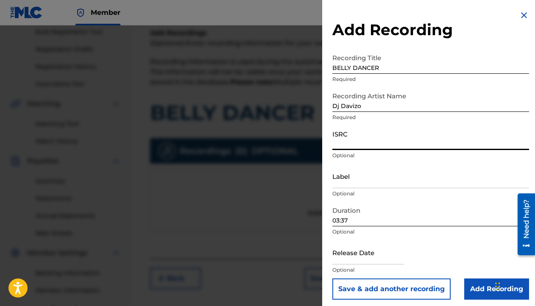
click at [354, 145] on input "ISRC" at bounding box center [430, 138] width 197 height 24
paste input "QZWFL2335590"
type input "QZWFL2335590"
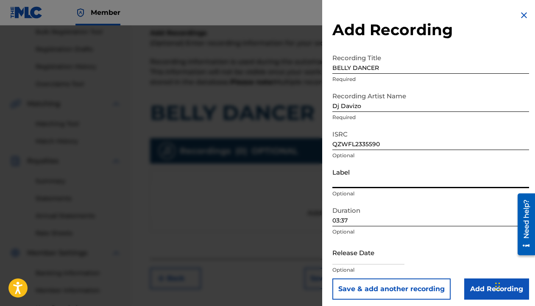
click at [346, 173] on input "Label" at bounding box center [430, 176] width 197 height 24
type input "BUNDUKI MUSIC"
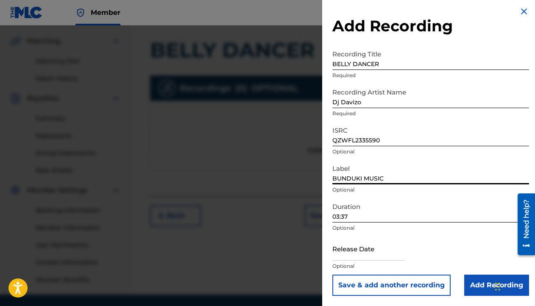
scroll to position [211, 0]
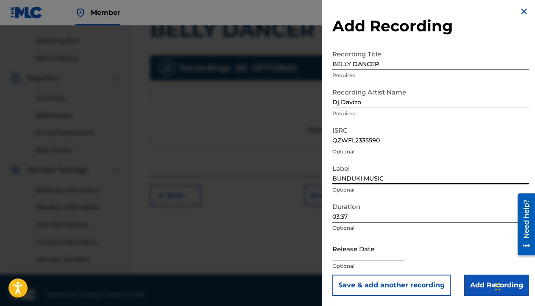
click at [371, 252] on input "text" at bounding box center [368, 248] width 72 height 24
select select "7"
select select "2025"
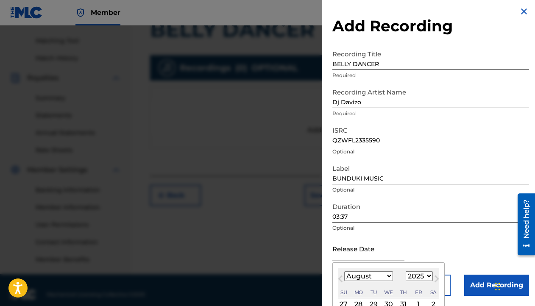
click at [353, 273] on select "January February March April May June July August September October November De…" at bounding box center [368, 276] width 49 height 10
select select "11"
click at [344, 271] on select "January February March April May June July August September October November De…" at bounding box center [368, 276] width 49 height 10
click at [422, 276] on select "1900 1901 1902 1903 1904 1905 1906 1907 1908 1909 1910 1911 1912 1913 1914 1915…" at bounding box center [418, 276] width 27 height 10
select select "2023"
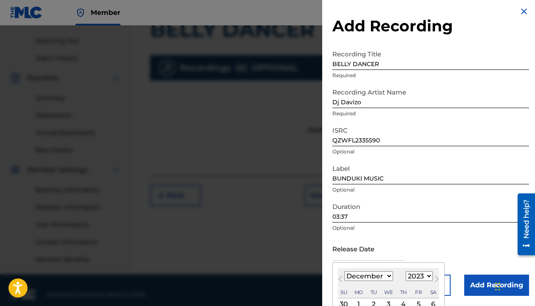
click at [405, 271] on select "1900 1901 1902 1903 1904 1905 1906 1907 1908 1909 1910 1911 1912 1913 1914 1915…" at bounding box center [418, 276] width 27 height 10
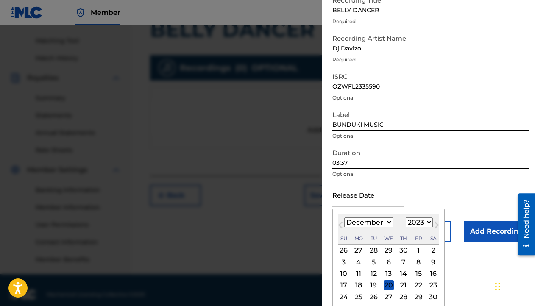
click at [418, 262] on div "8" at bounding box center [418, 262] width 10 height 10
type input "December 8 2023"
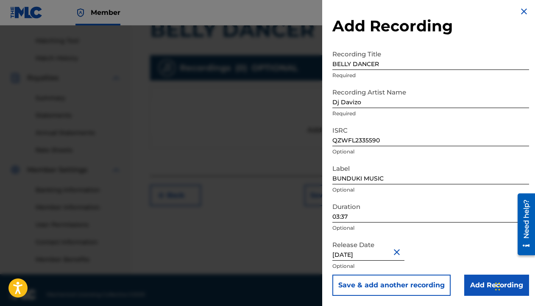
scroll to position [4, 0]
click at [481, 284] on input "Add Recording" at bounding box center [496, 284] width 65 height 21
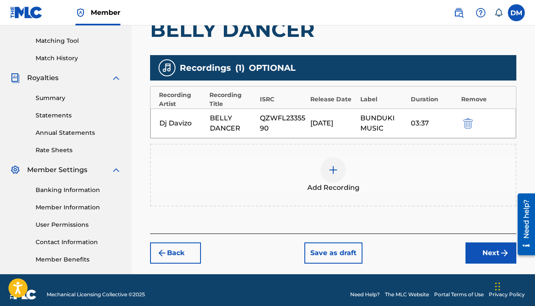
click at [489, 256] on button "Next" at bounding box center [490, 252] width 51 height 21
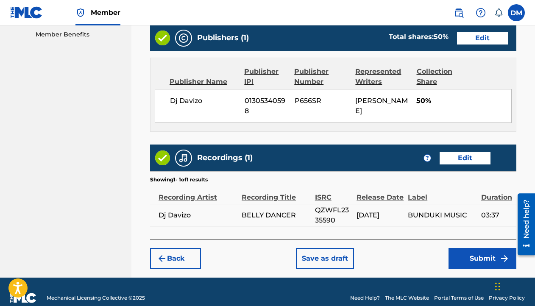
scroll to position [447, 0]
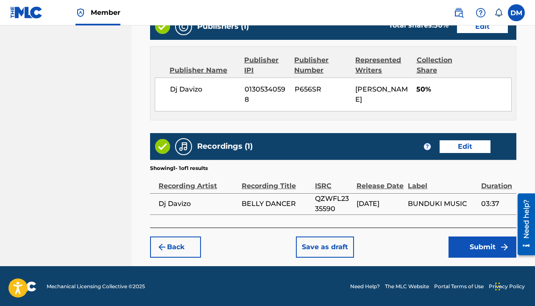
click at [472, 246] on button "Submit" at bounding box center [482, 246] width 68 height 21
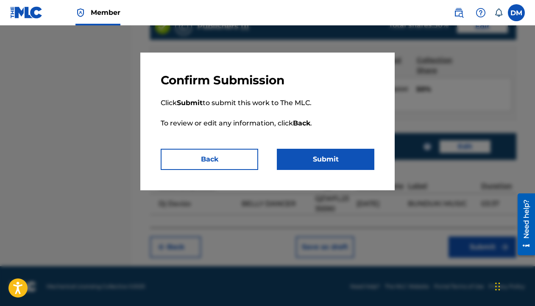
click at [349, 161] on button "Submit" at bounding box center [325, 159] width 97 height 21
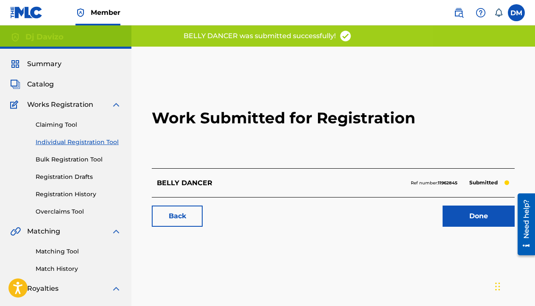
click at [468, 213] on link "Done" at bounding box center [478, 215] width 72 height 21
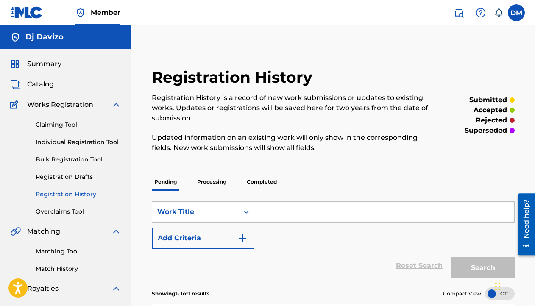
click at [66, 122] on link "Claiming Tool" at bounding box center [79, 124] width 86 height 9
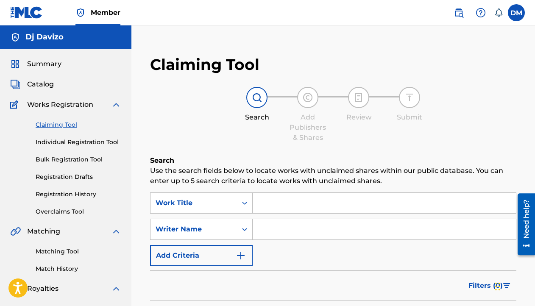
click at [79, 145] on link "Individual Registration Tool" at bounding box center [79, 142] width 86 height 9
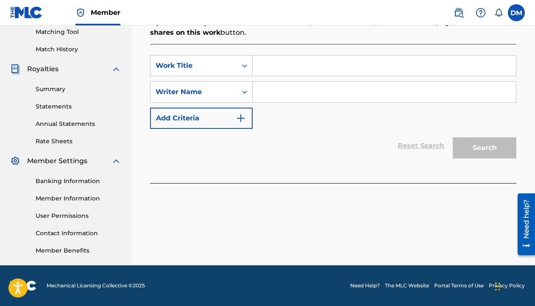
scroll to position [96, 0]
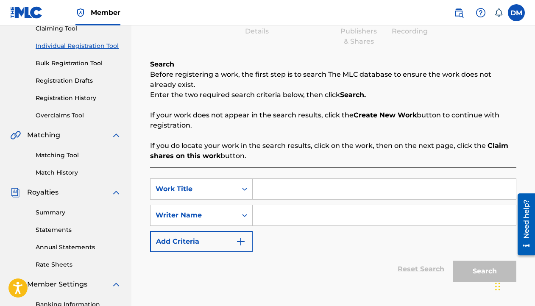
click at [287, 187] on input "Search Form" at bounding box center [383, 189] width 263 height 20
type input "BHIHIJK"
click at [291, 205] on input "Search Form" at bounding box center [383, 215] width 263 height 20
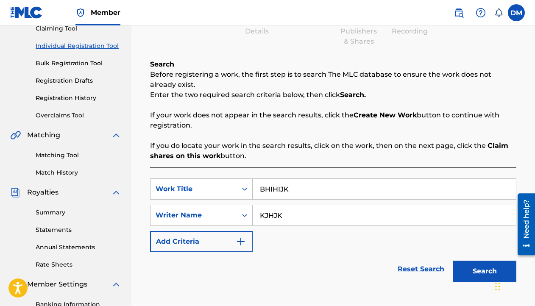
type input "KJHJK"
click at [484, 269] on button "Search" at bounding box center [484, 270] width 64 height 21
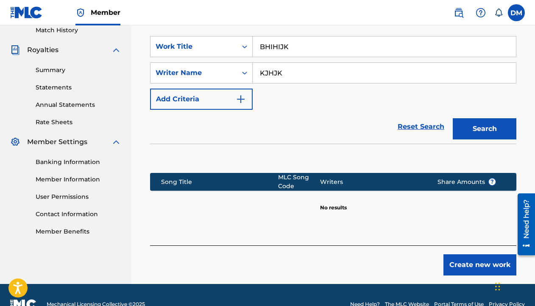
scroll to position [240, 0]
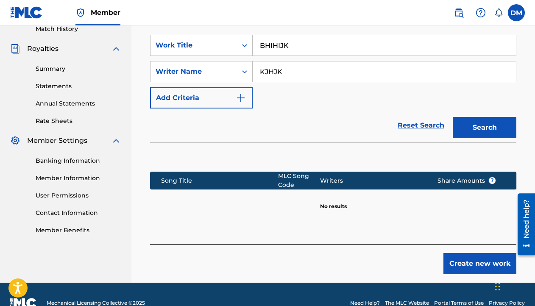
click at [480, 265] on button "Create new work" at bounding box center [479, 263] width 73 height 21
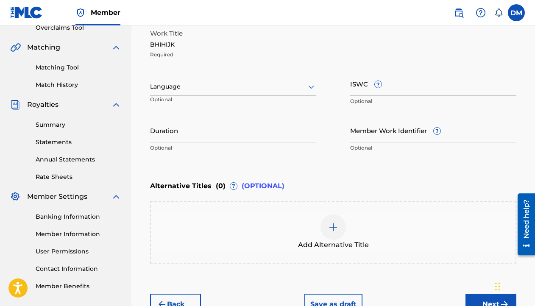
scroll to position [186, 0]
